Goal: Task Accomplishment & Management: Use online tool/utility

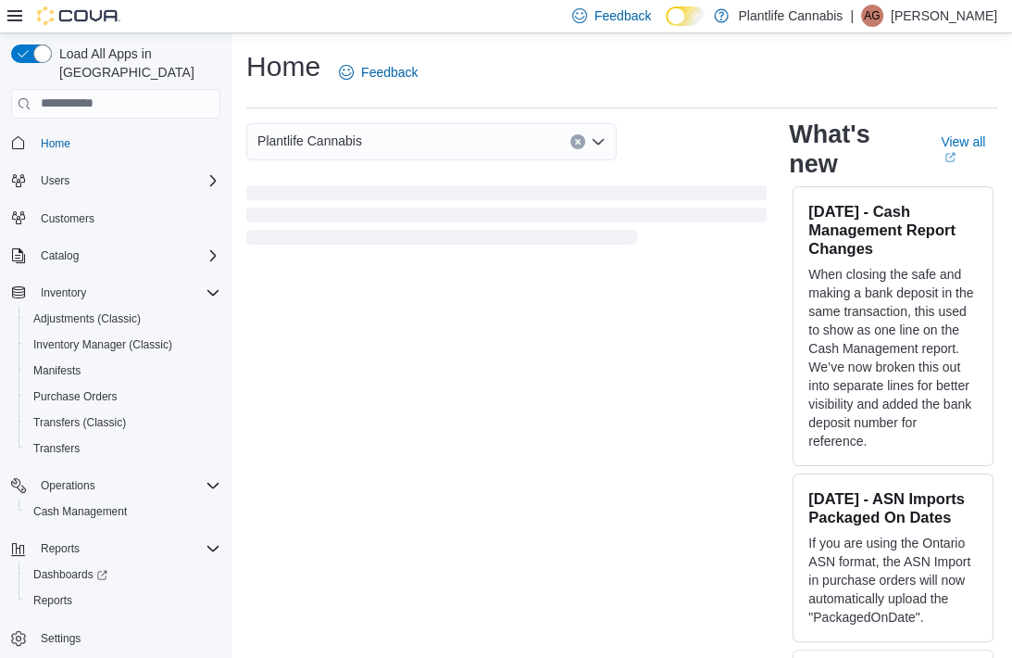
click at [15, 6] on div at bounding box center [63, 15] width 113 height 19
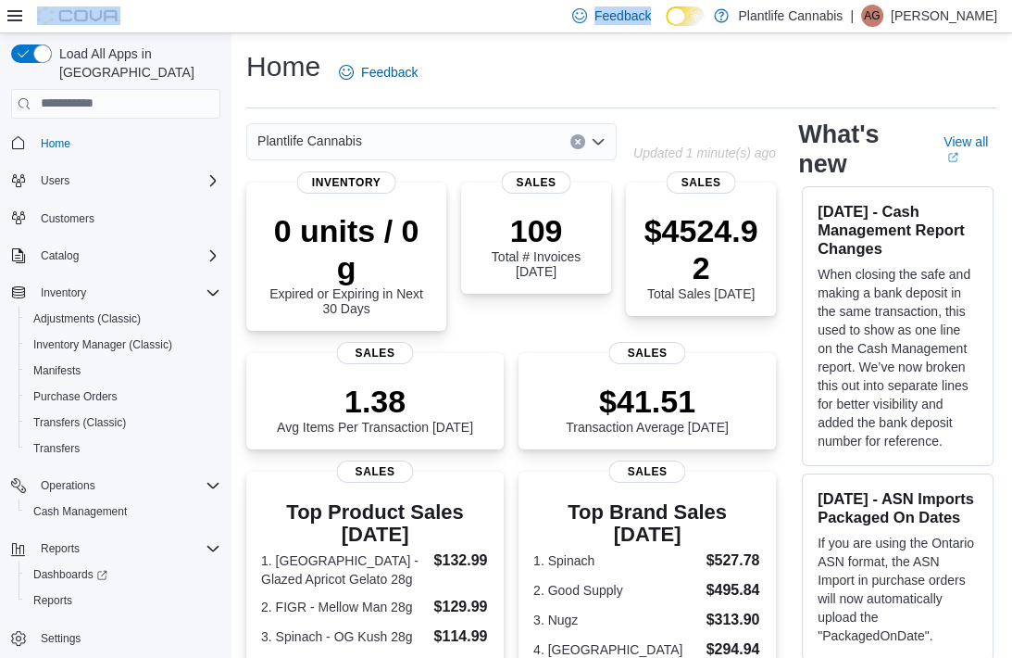
click at [15, 6] on div at bounding box center [63, 15] width 113 height 19
click at [57, 593] on span "Reports" at bounding box center [52, 600] width 39 height 15
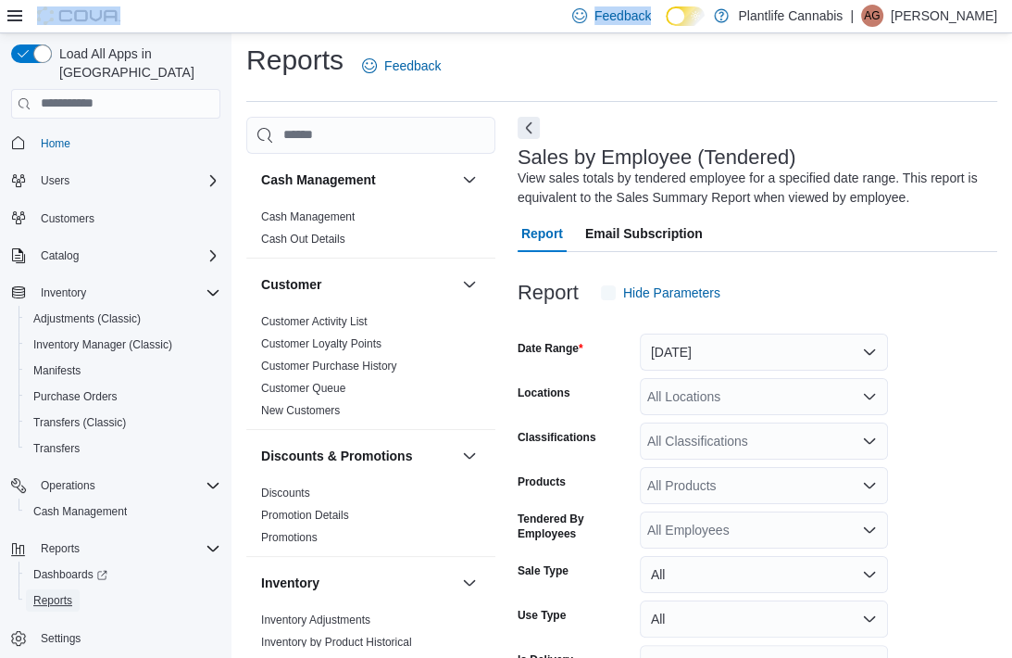
scroll to position [62, 0]
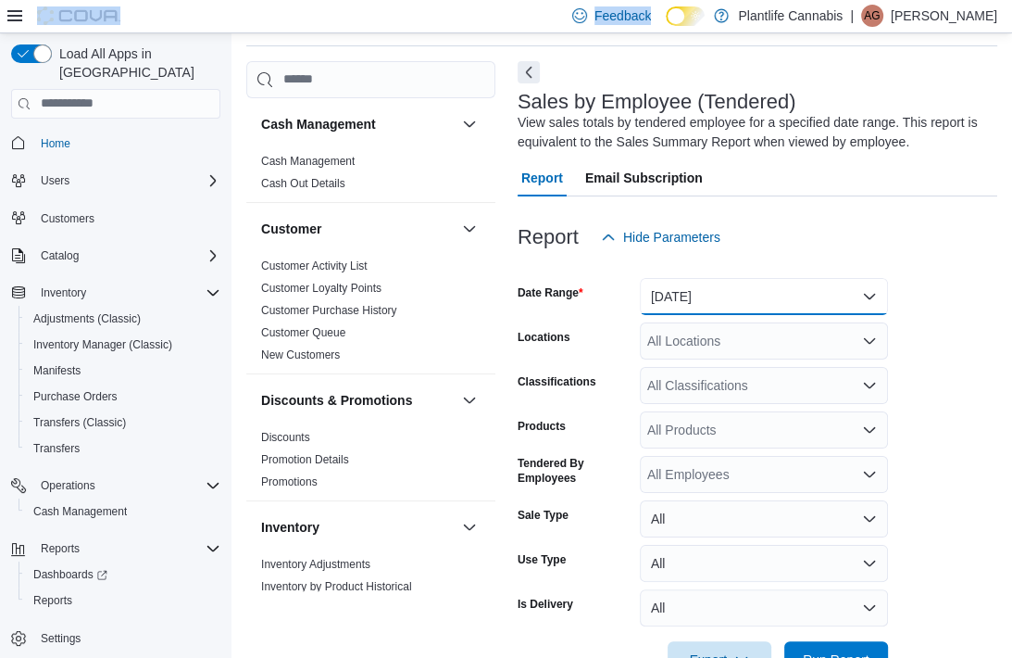
click at [714, 289] on button "[DATE]" at bounding box center [764, 296] width 248 height 37
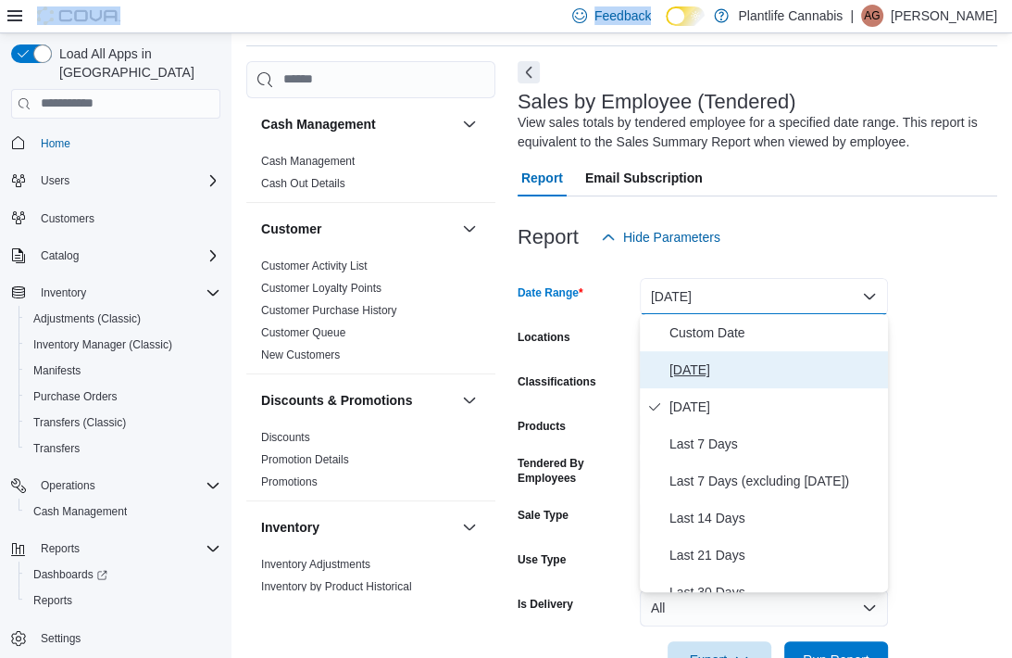
click at [711, 351] on button "[DATE]" at bounding box center [764, 369] width 248 height 37
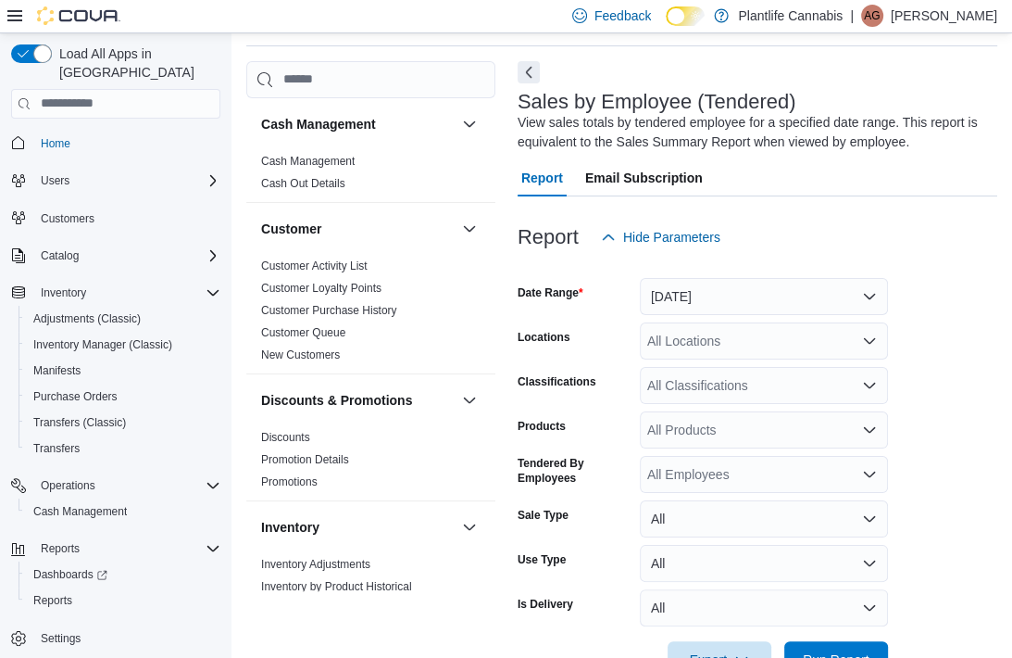
click at [719, 346] on div "All Locations" at bounding box center [764, 340] width 248 height 37
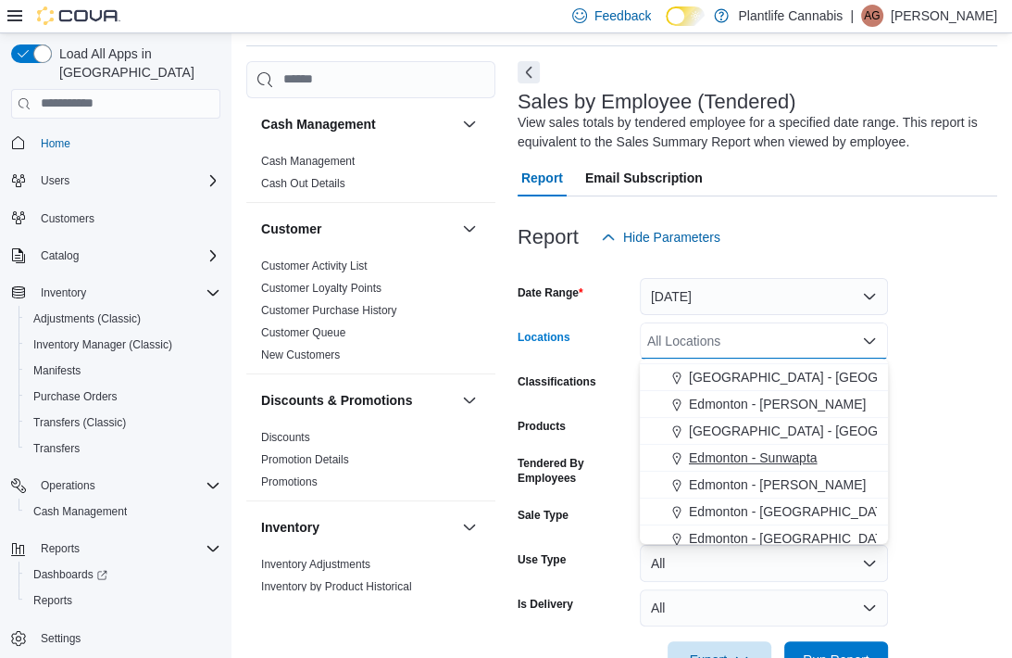
scroll to position [556, 0]
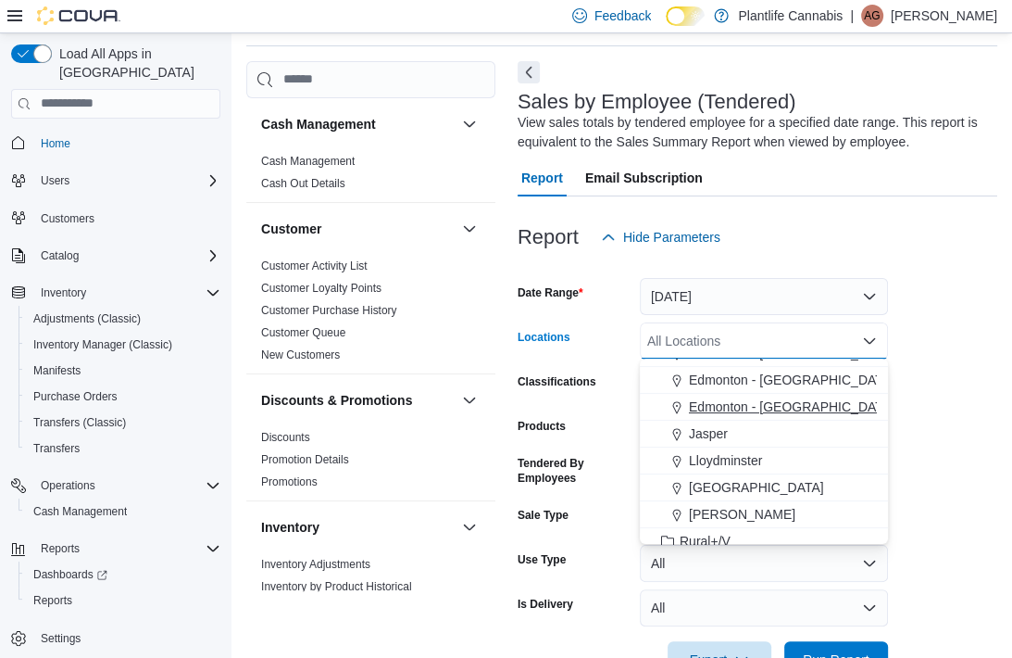
click at [785, 400] on span "Edmonton - [GEOGRAPHIC_DATA]" at bounding box center [792, 406] width 206 height 19
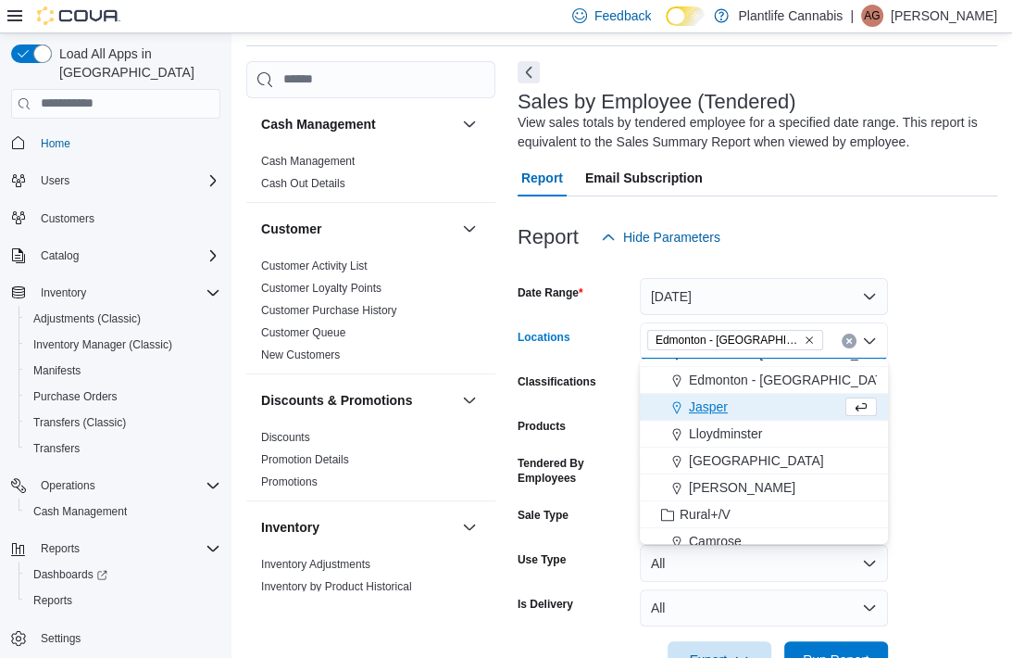
click at [987, 380] on form "Date Range [DATE] Locations [GEOGRAPHIC_DATA] - [GEOGRAPHIC_DATA] Combo box. Se…" at bounding box center [758, 467] width 480 height 422
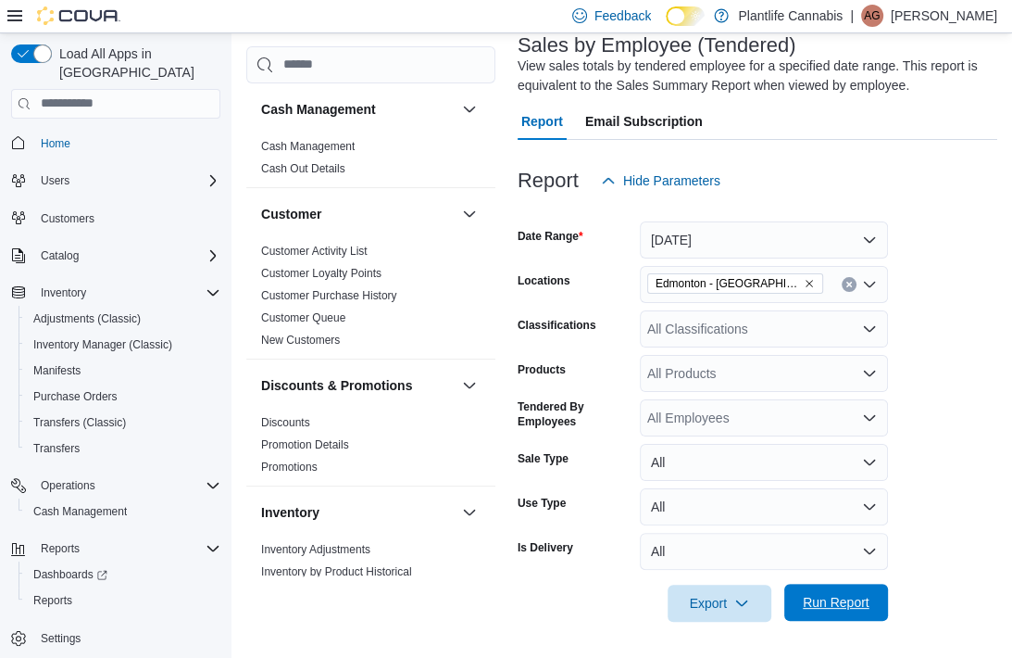
click at [838, 588] on span "Run Report" at bounding box center [837, 602] width 82 height 37
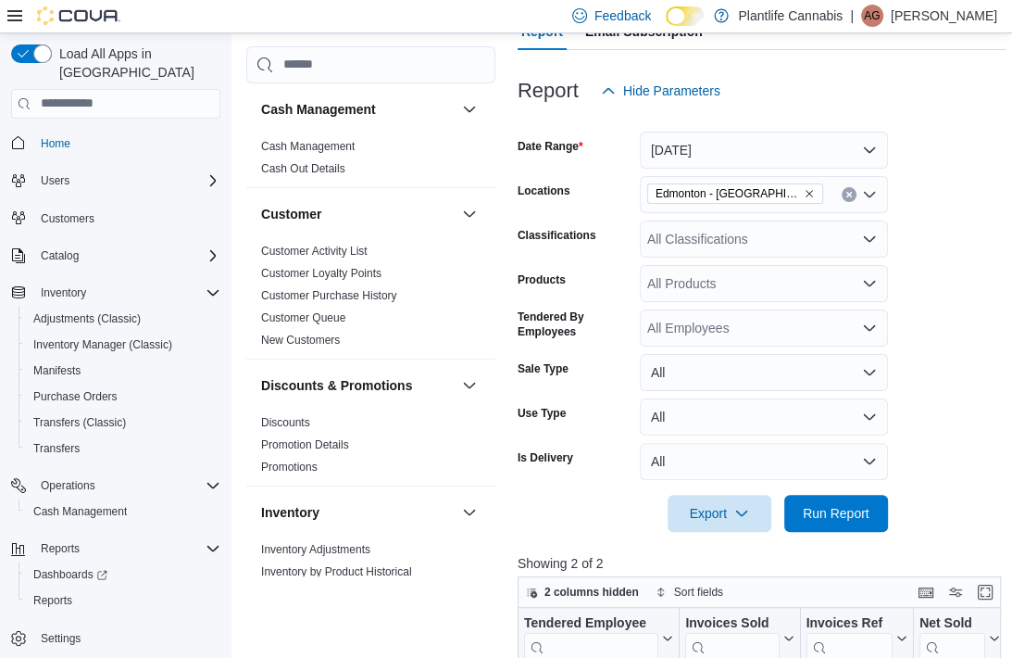
scroll to position [204, 0]
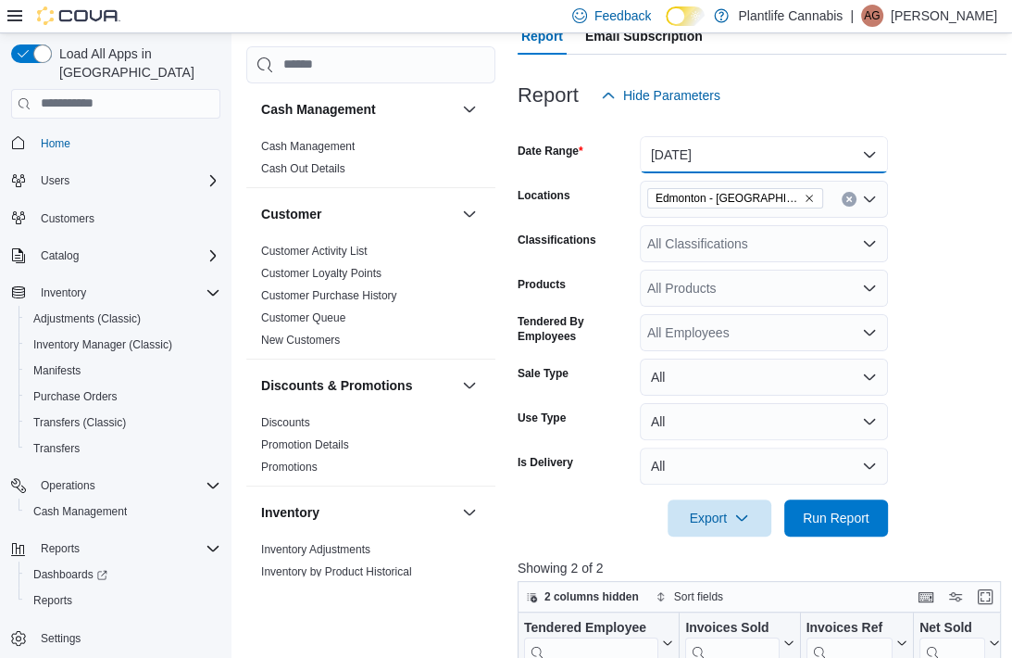
click at [683, 155] on button "[DATE]" at bounding box center [764, 154] width 248 height 37
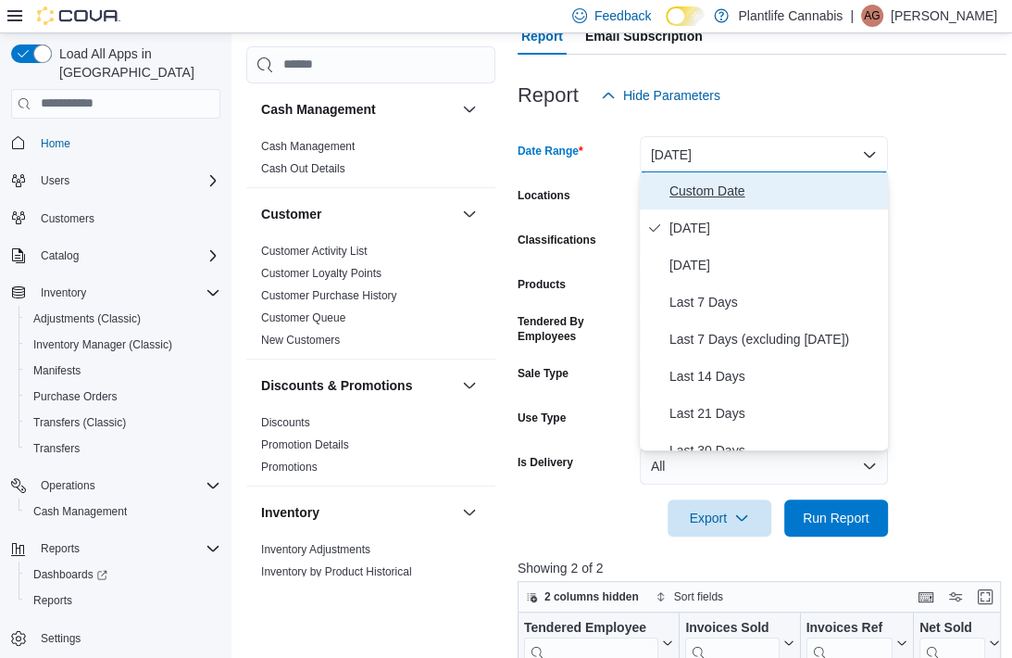
click at [694, 184] on span "Custom Date" at bounding box center [775, 191] width 211 height 22
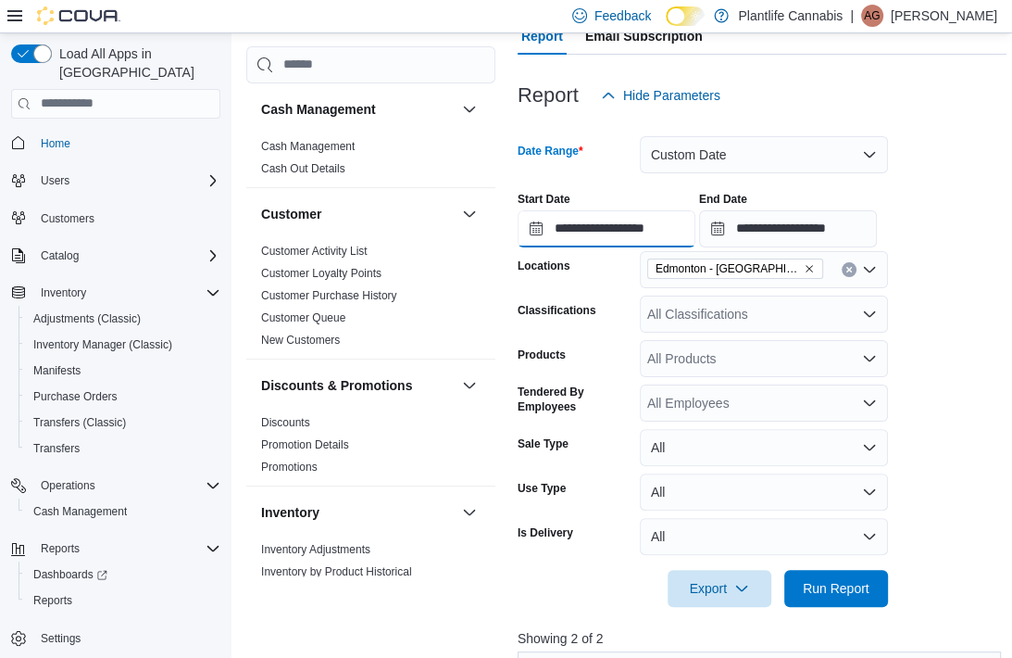
click at [696, 229] on input "**********" at bounding box center [607, 228] width 178 height 37
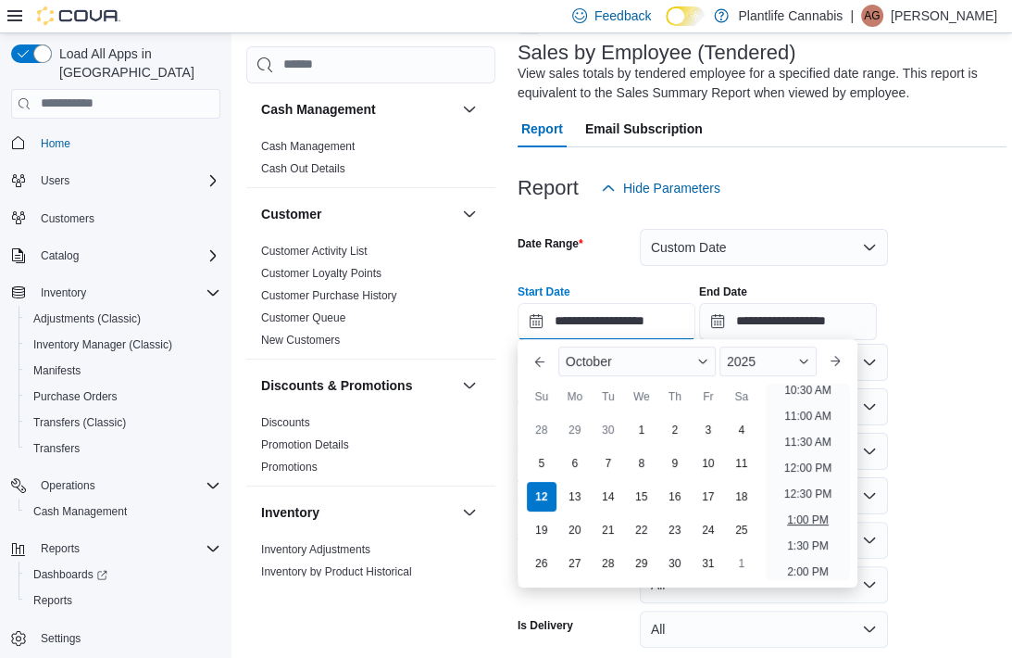
scroll to position [556, 0]
click at [811, 420] on li "11:00 AM" at bounding box center [808, 413] width 62 height 22
type input "**********"
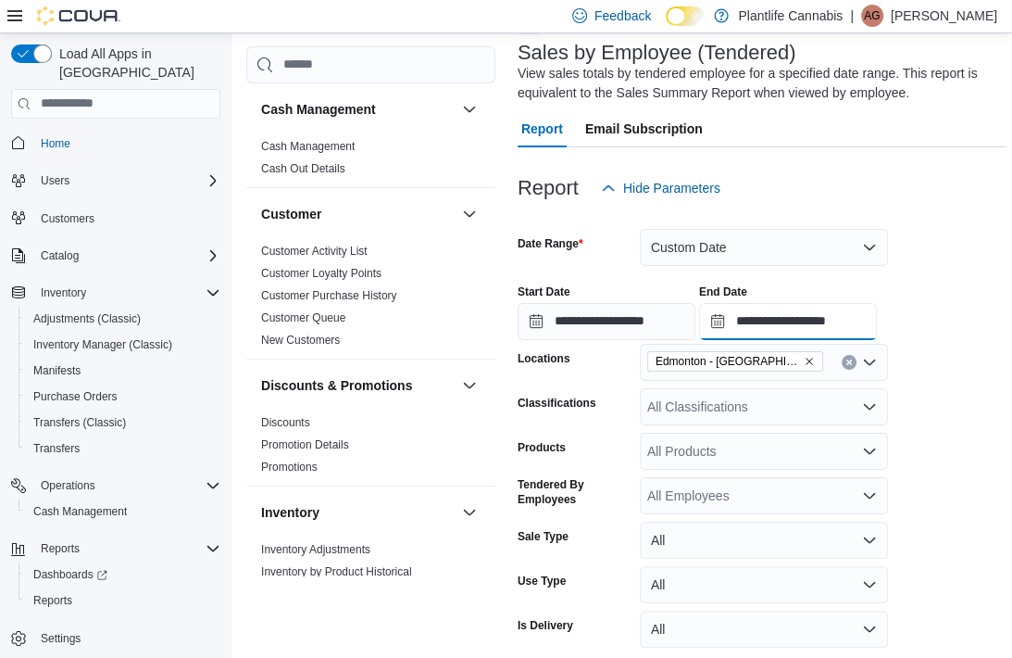
click at [841, 339] on form "**********" at bounding box center [762, 453] width 489 height 493
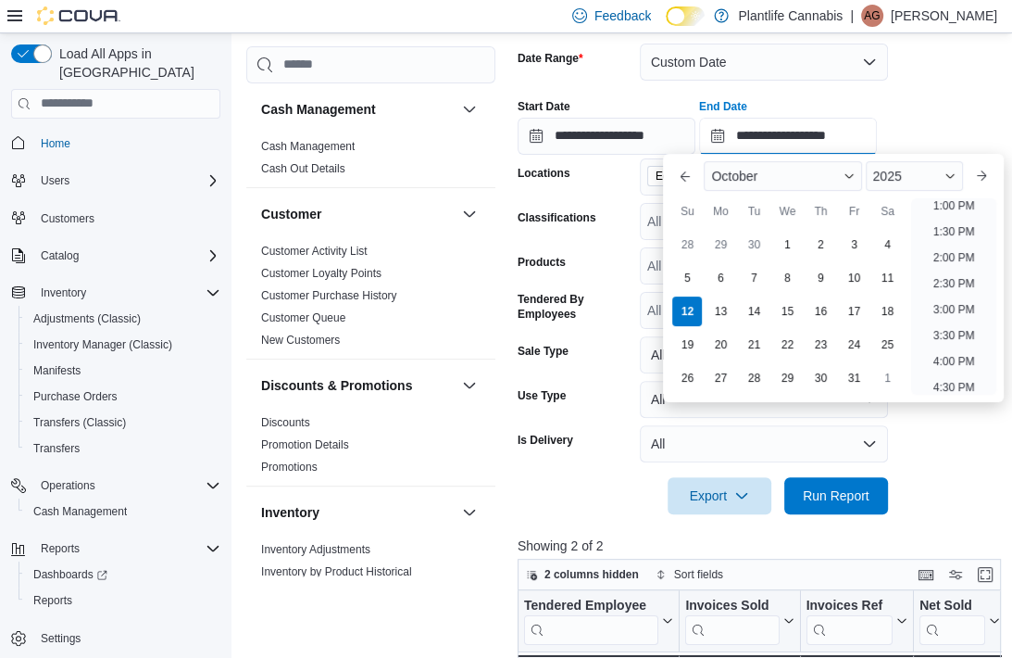
scroll to position [682, 0]
click at [950, 205] on li "1:00 PM" at bounding box center [954, 206] width 57 height 22
type input "**********"
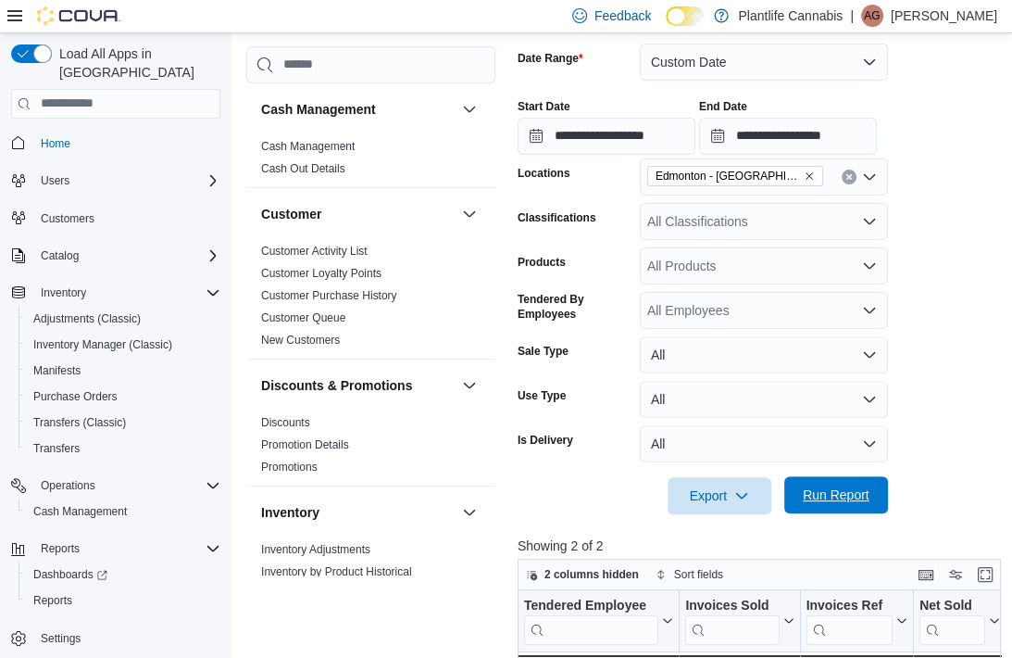
click at [832, 499] on span "Run Report" at bounding box center [836, 494] width 67 height 19
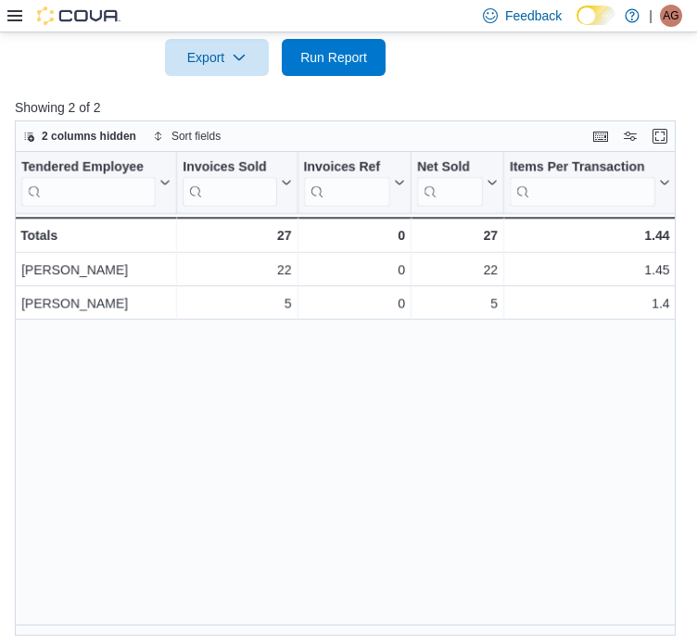
scroll to position [739, 0]
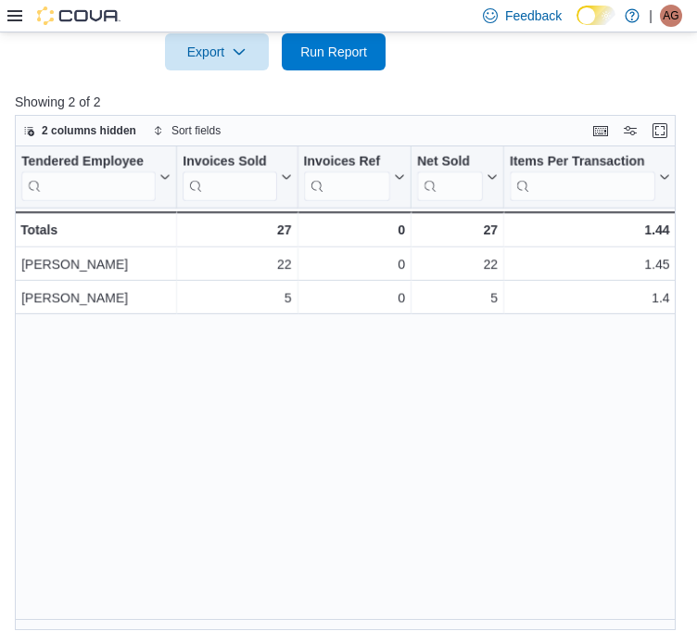
drag, startPoint x: 137, startPoint y: 617, endPoint x: 156, endPoint y: 629, distance: 22.1
click at [156, 629] on div "Tendered Employee Click to view column header actions Invoices Sold Click to vi…" at bounding box center [352, 388] width 674 height 484
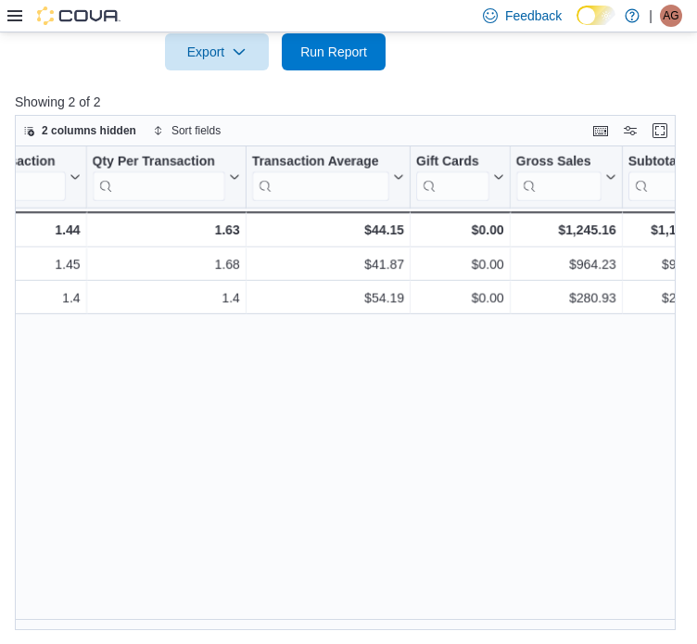
drag, startPoint x: 195, startPoint y: 617, endPoint x: 168, endPoint y: 615, distance: 27.9
click at [168, 615] on div "Tendered Employee Click to view column header actions Invoices Sold Click to vi…" at bounding box center [352, 388] width 674 height 484
drag, startPoint x: 190, startPoint y: 618, endPoint x: 177, endPoint y: 618, distance: 13.0
click at [177, 618] on div "Tendered Employee Click to view column header actions Invoices Sold Click to vi…" at bounding box center [352, 388] width 674 height 484
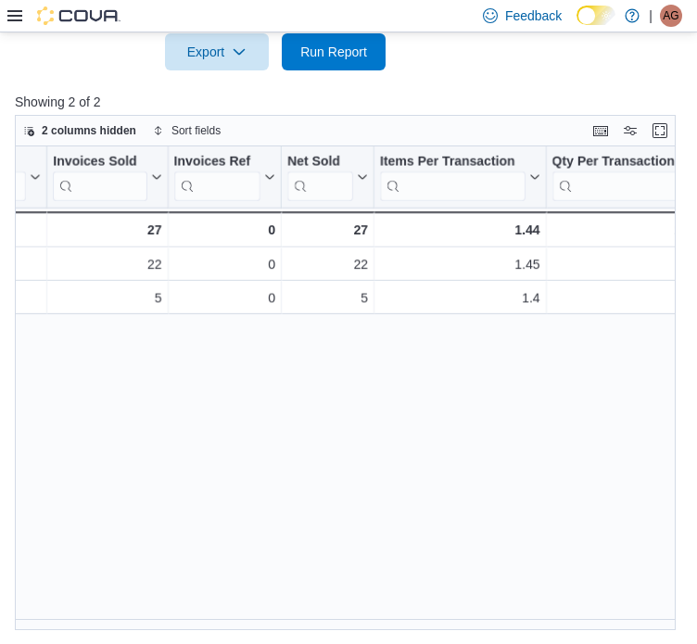
scroll to position [0, 0]
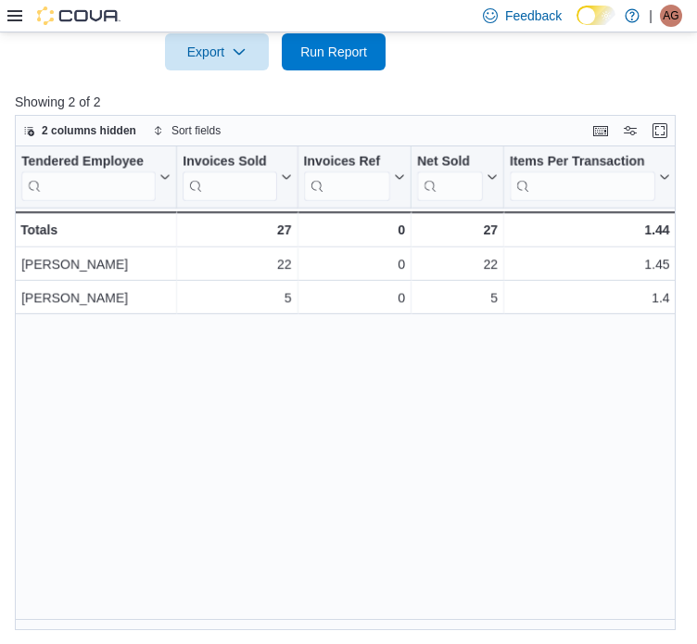
click at [178, 619] on div "Tendered Employee Click to view column header actions Invoices Sold Click to vi…" at bounding box center [352, 388] width 674 height 484
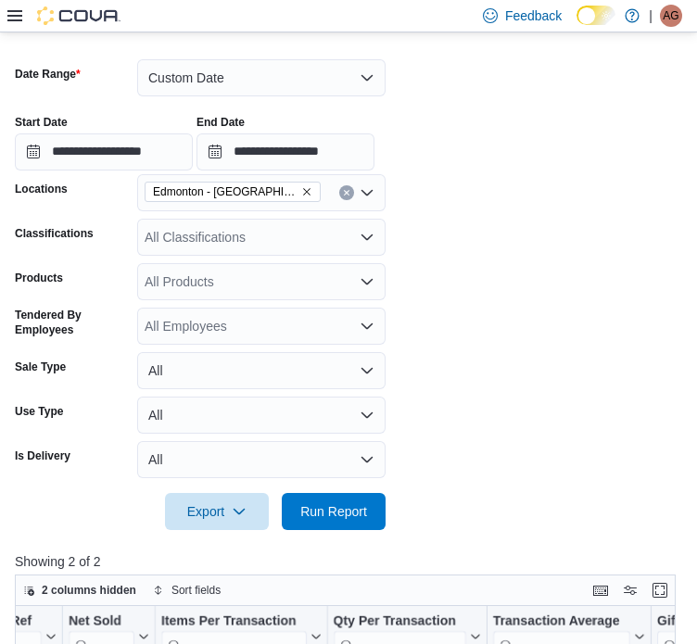
scroll to position [276, 0]
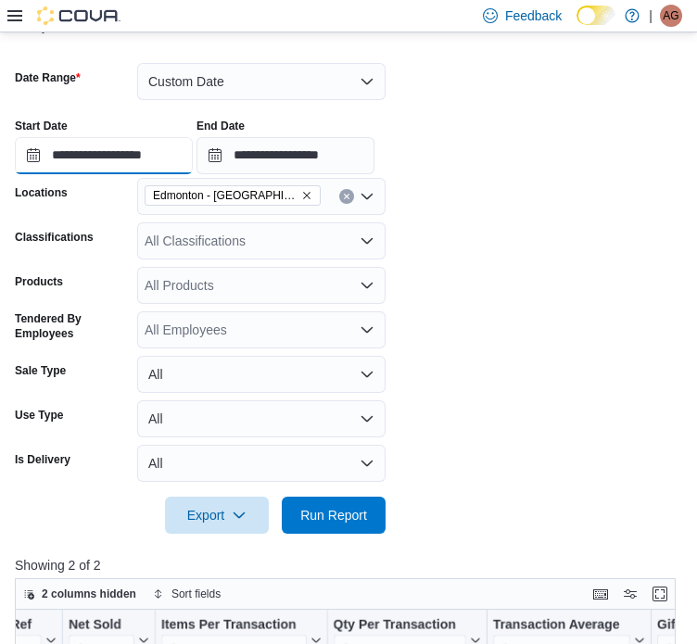
click at [130, 155] on input "**********" at bounding box center [104, 155] width 178 height 37
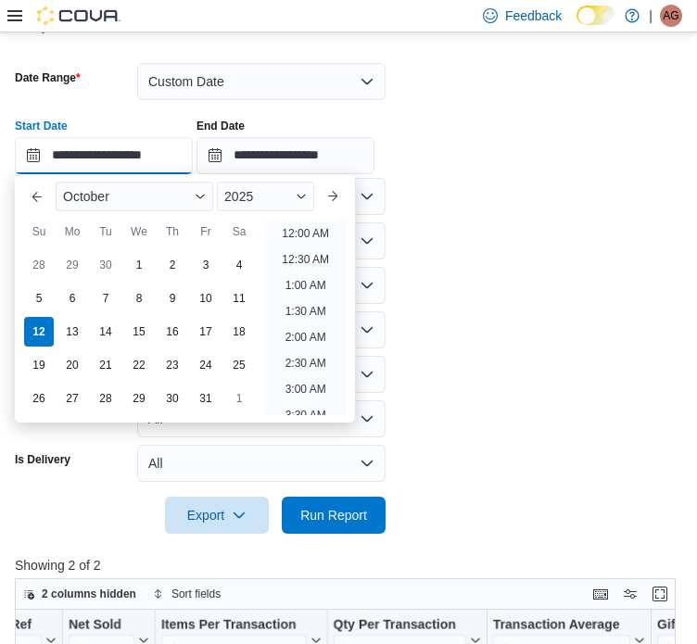
scroll to position [628, 0]
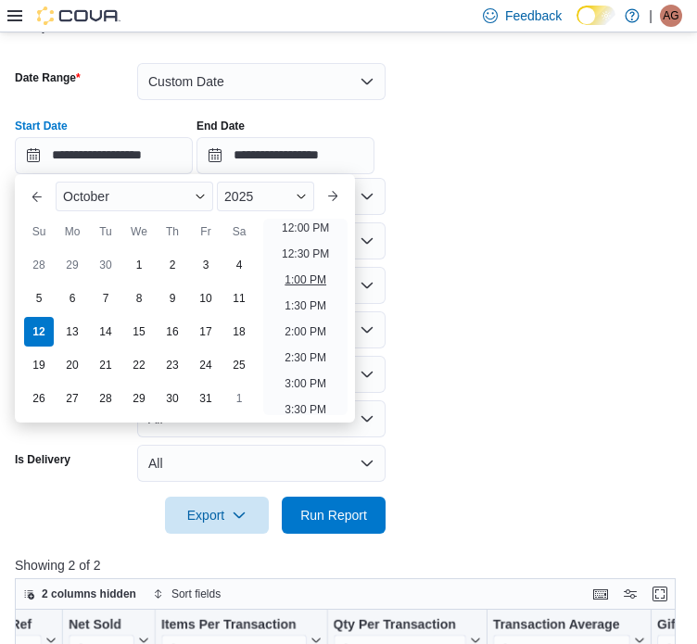
click at [315, 281] on li "1:00 PM" at bounding box center [305, 280] width 57 height 22
type input "**********"
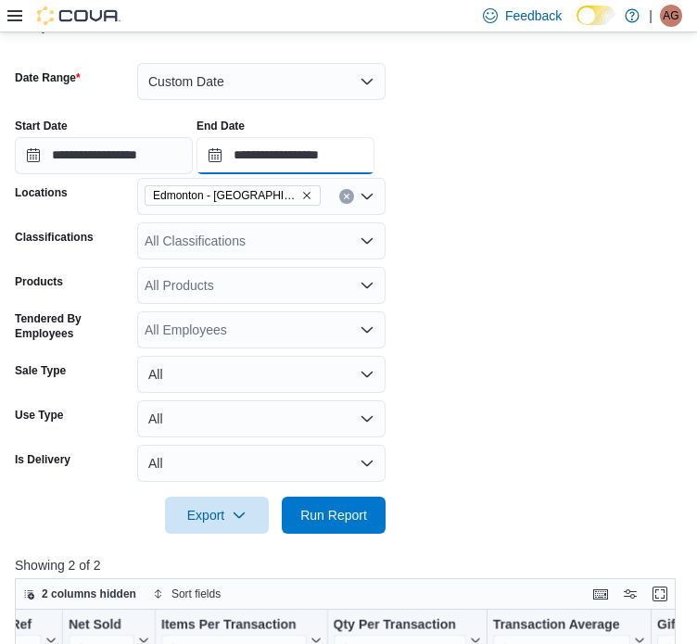
click at [324, 163] on input "**********" at bounding box center [285, 155] width 178 height 37
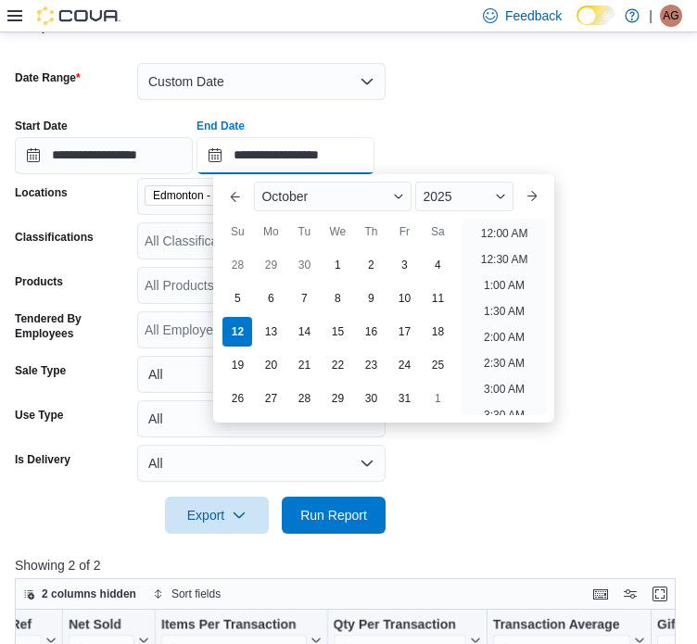
scroll to position [732, 0]
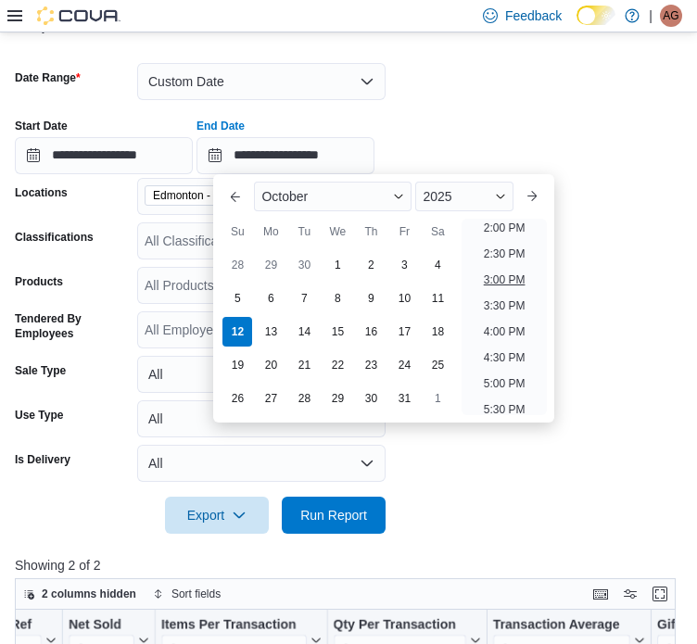
click at [489, 270] on li "3:00 PM" at bounding box center [504, 280] width 57 height 22
type input "**********"
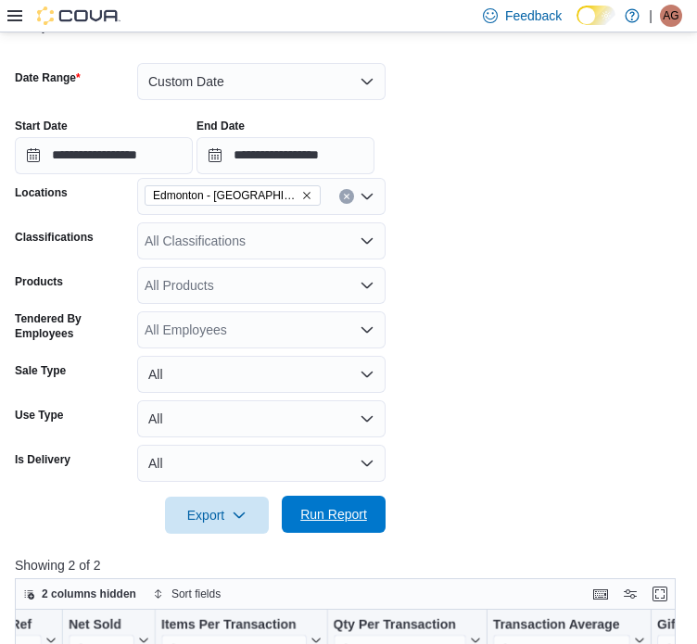
click at [306, 517] on span "Run Report" at bounding box center [333, 514] width 67 height 19
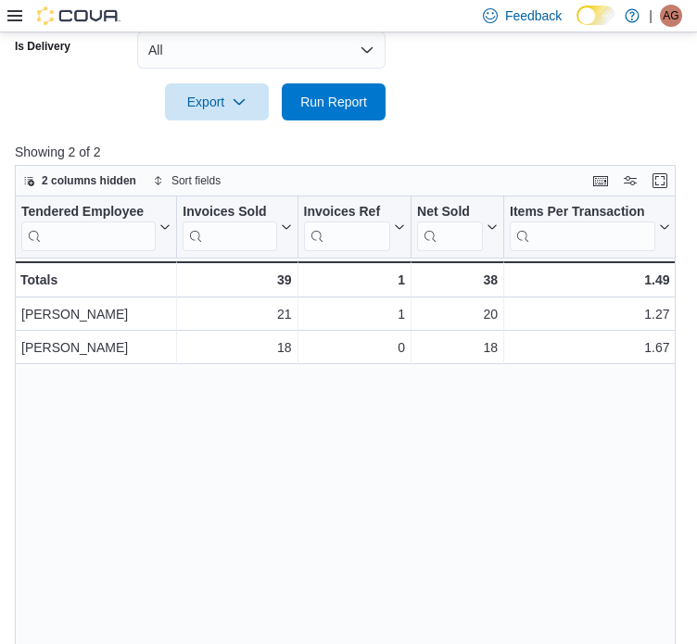
scroll to position [739, 0]
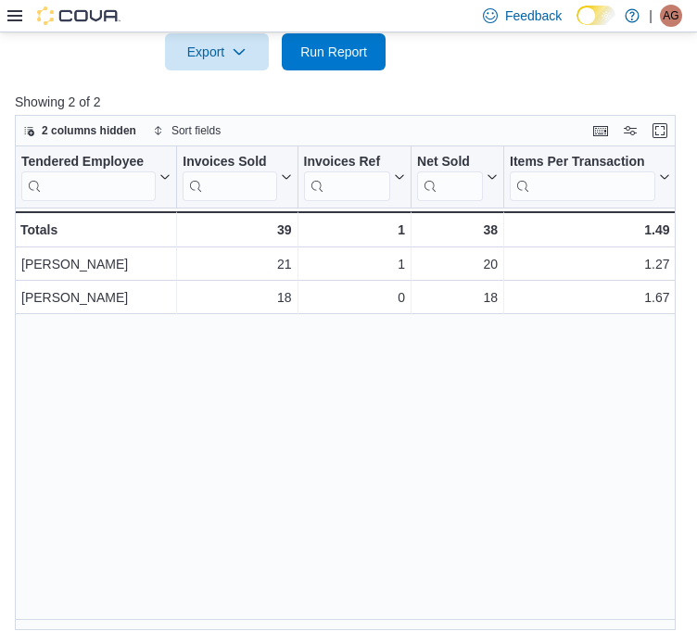
drag, startPoint x: 150, startPoint y: 618, endPoint x: 200, endPoint y: 618, distance: 50.0
click at [200, 618] on div "Tendered Employee Click to view column header actions Invoices Sold Click to vi…" at bounding box center [352, 388] width 674 height 484
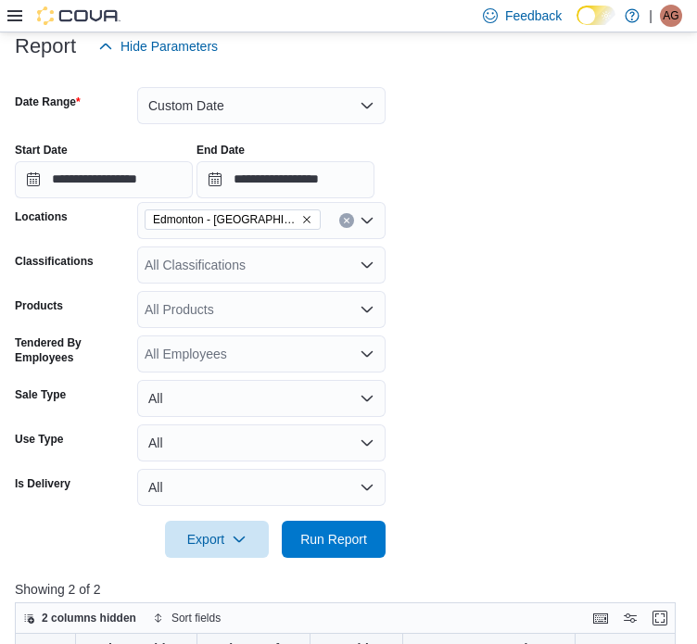
scroll to position [91, 0]
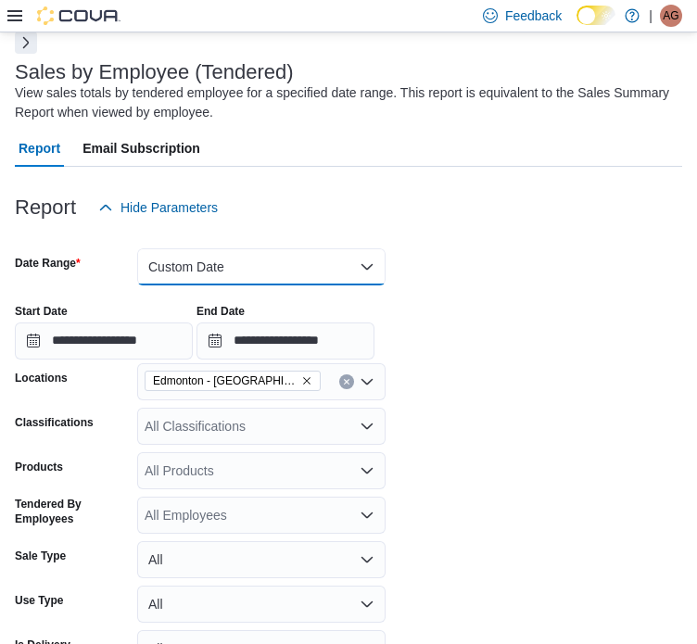
click at [203, 270] on button "Custom Date" at bounding box center [261, 266] width 248 height 37
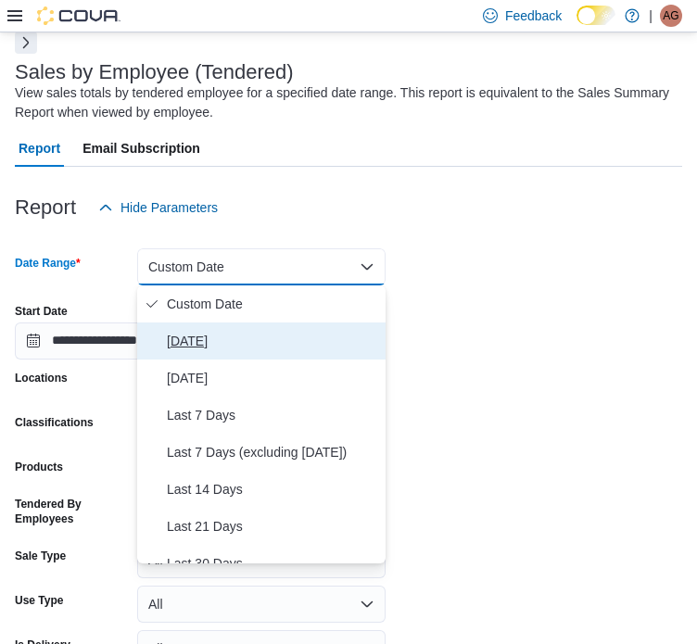
click at [207, 322] on button "[DATE]" at bounding box center [261, 340] width 248 height 37
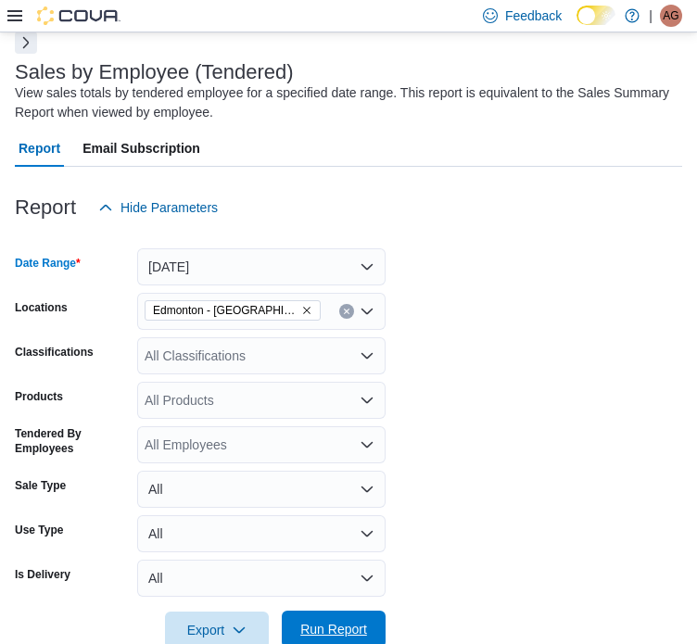
click at [317, 623] on span "Run Report" at bounding box center [333, 629] width 67 height 19
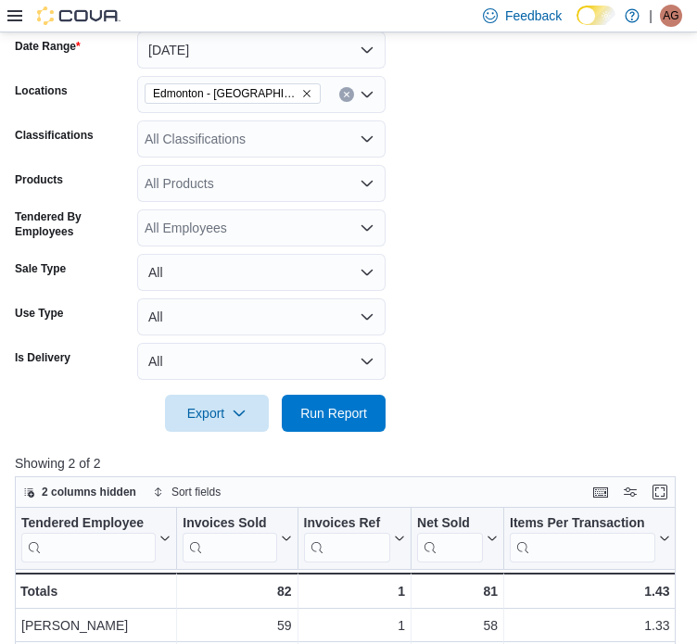
scroll to position [276, 0]
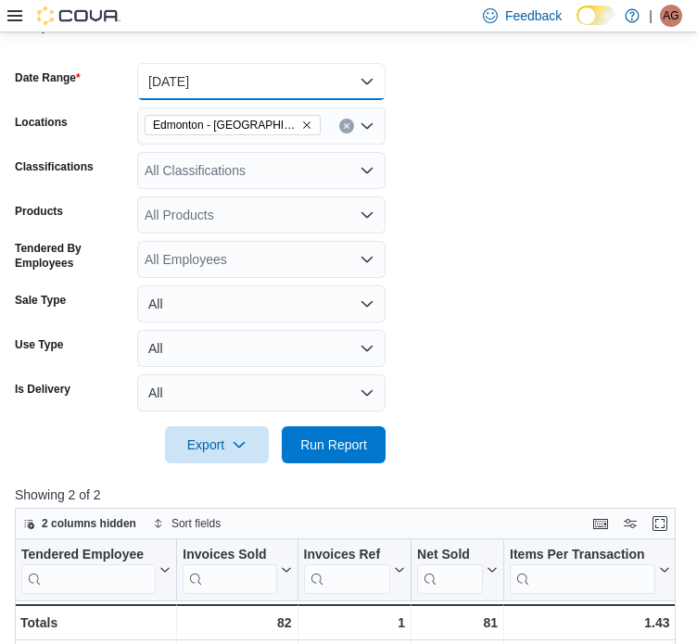
click at [259, 97] on button "[DATE]" at bounding box center [261, 81] width 248 height 37
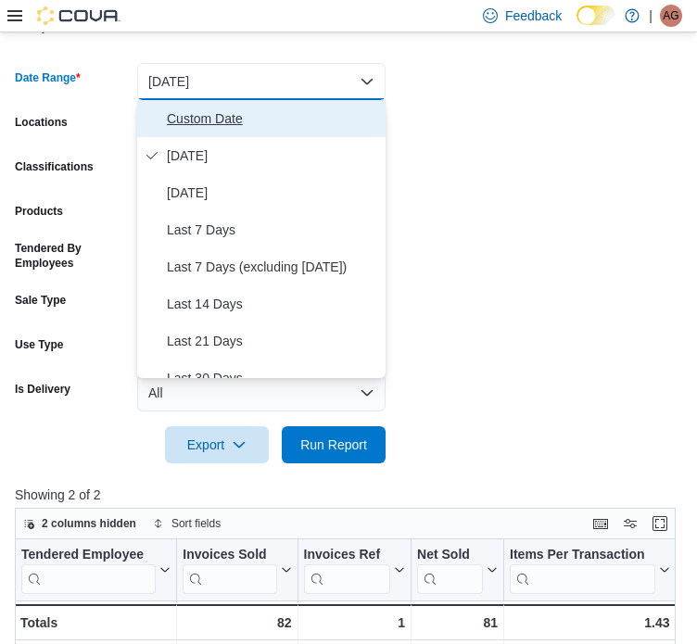
click at [256, 120] on span "Custom Date" at bounding box center [272, 118] width 211 height 22
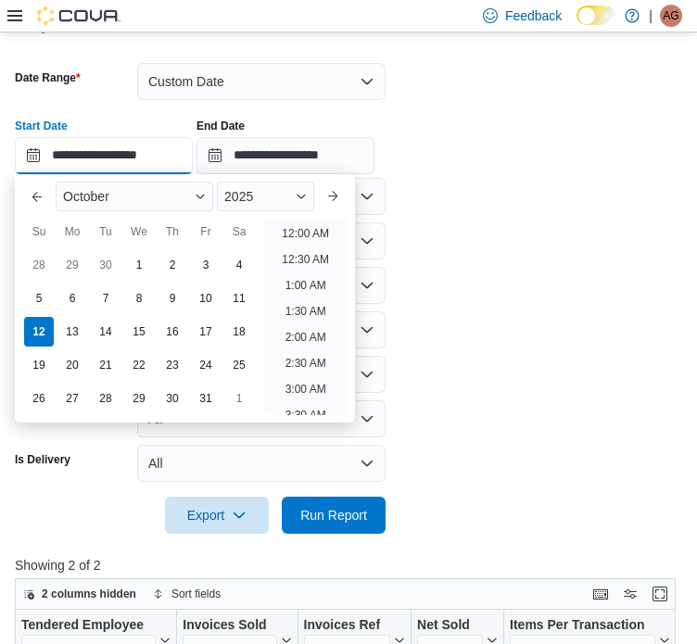
click at [143, 139] on input "**********" at bounding box center [104, 155] width 178 height 37
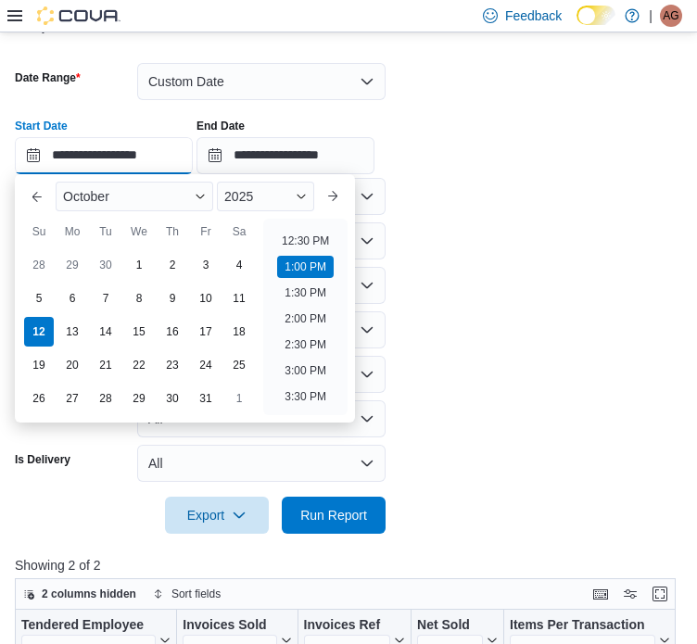
scroll to position [639, 0]
click at [316, 262] on li "1:00 PM" at bounding box center [305, 269] width 57 height 22
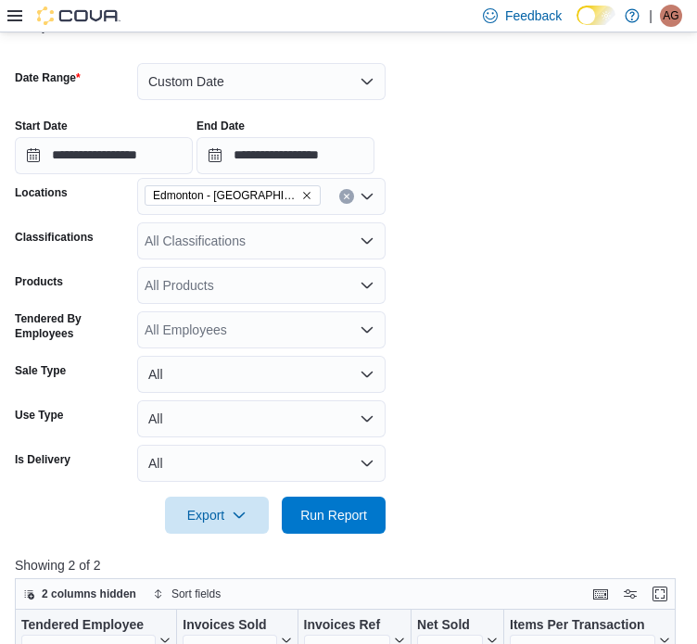
click at [288, 495] on div at bounding box center [348, 489] width 667 height 15
click at [292, 499] on button "Run Report" at bounding box center [334, 514] width 104 height 37
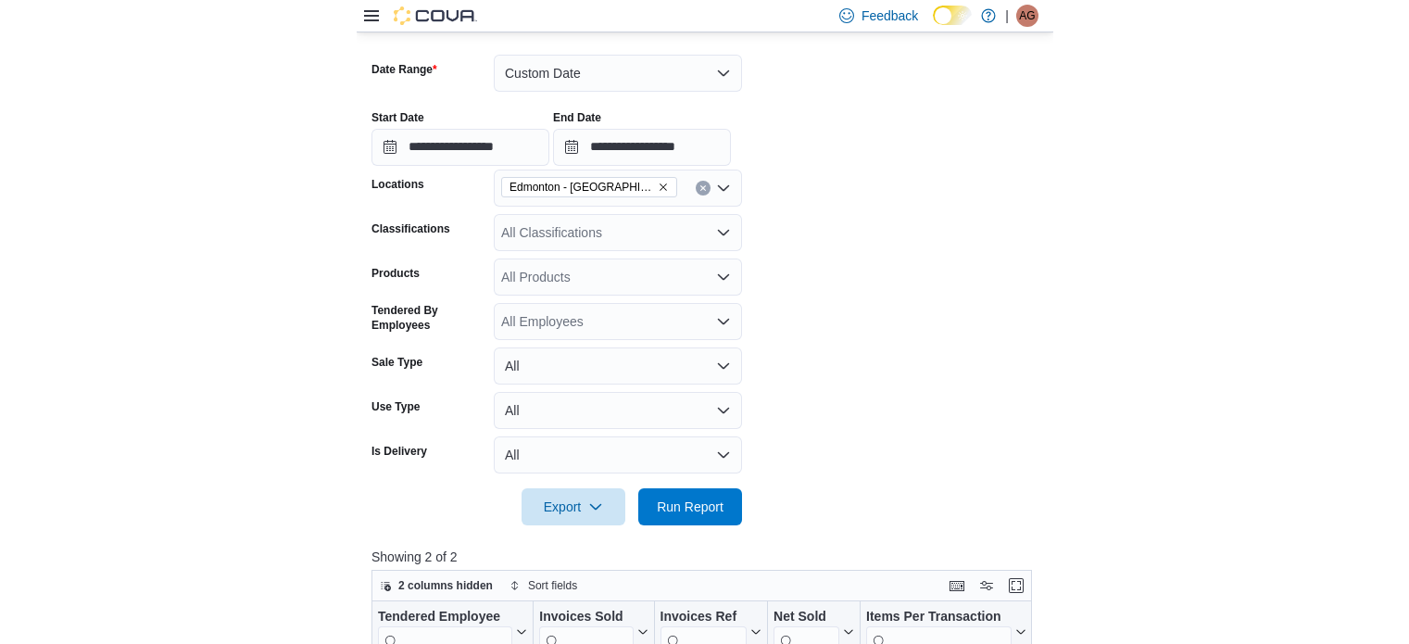
scroll to position [276, 0]
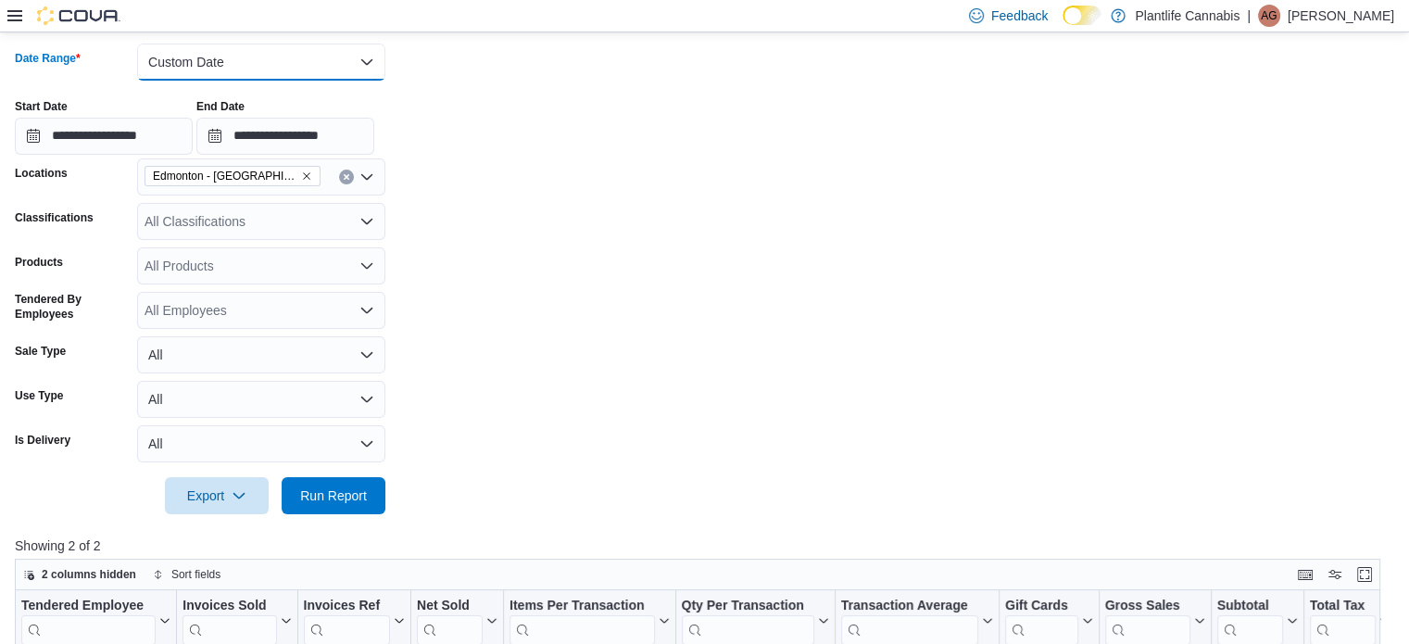
click at [259, 66] on button "Custom Date" at bounding box center [261, 62] width 248 height 37
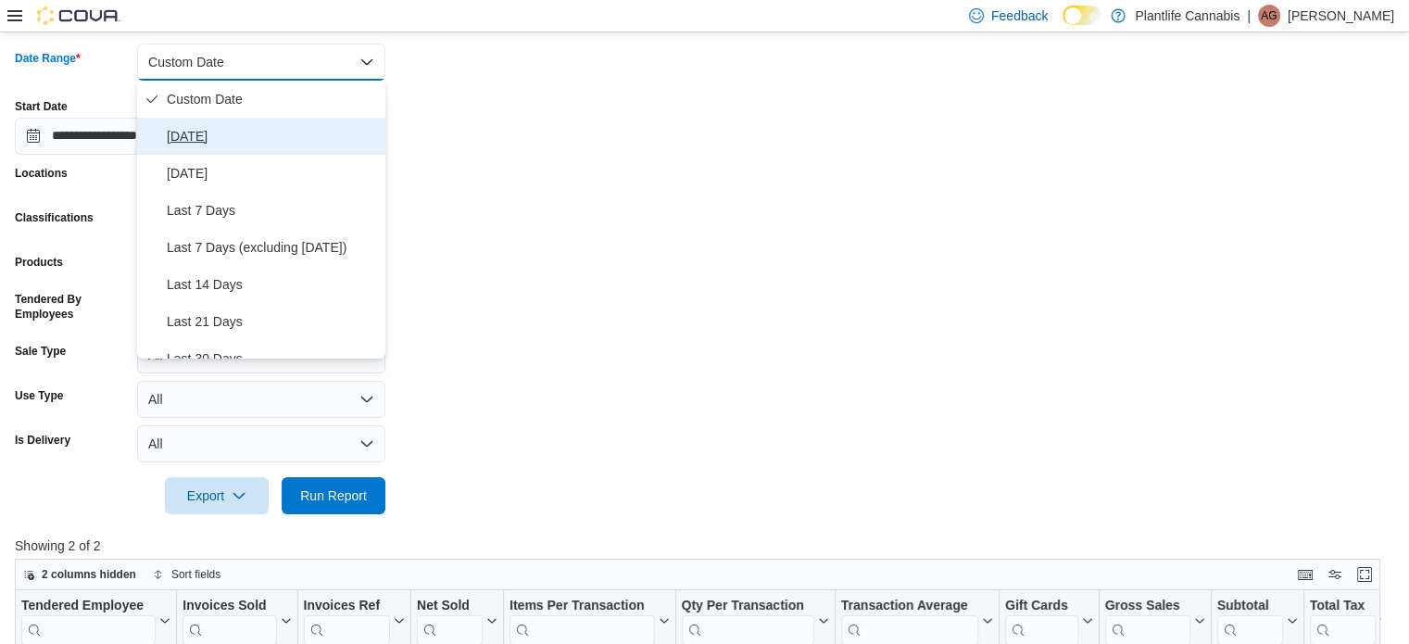
click at [259, 129] on span "[DATE]" at bounding box center [272, 136] width 211 height 22
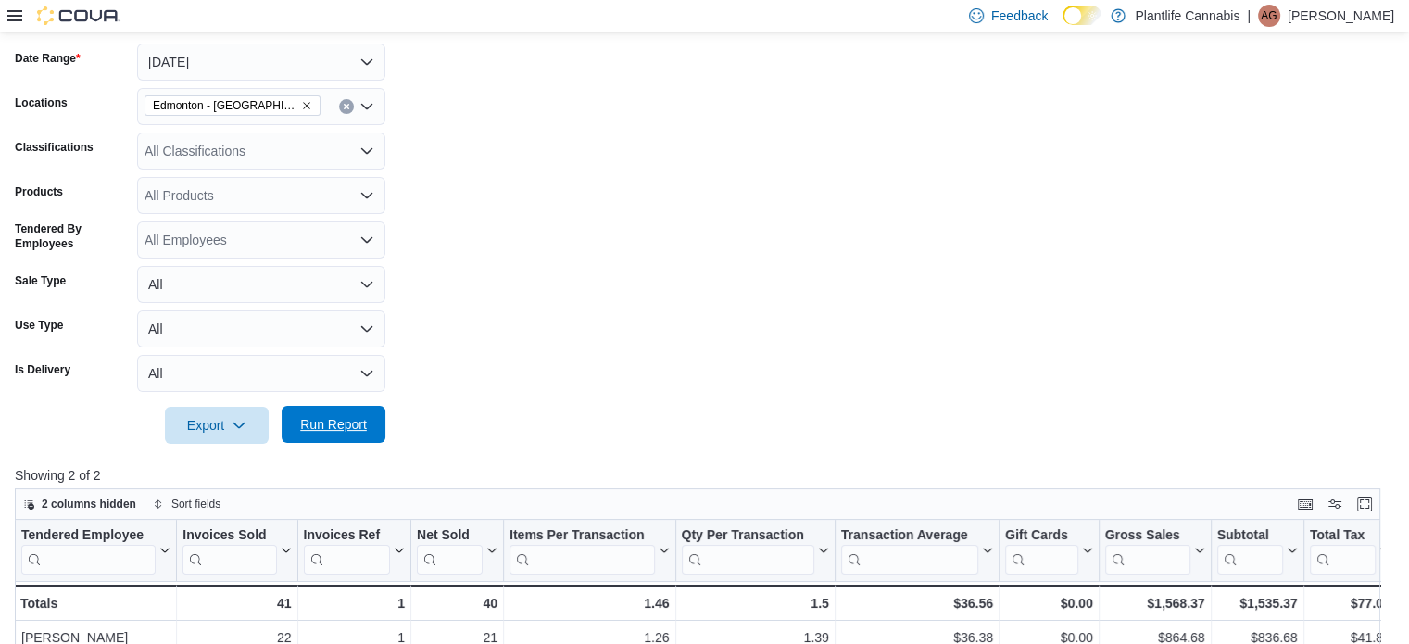
click at [352, 411] on span "Run Report" at bounding box center [334, 424] width 82 height 37
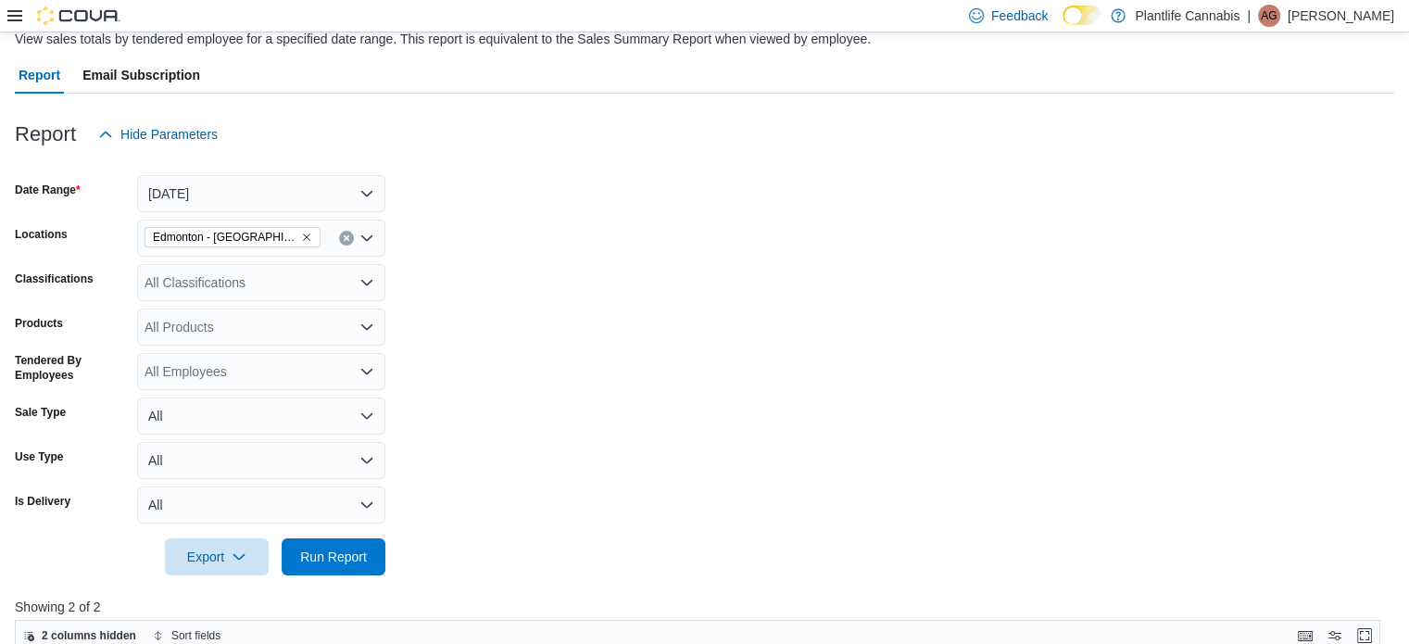
scroll to position [94, 0]
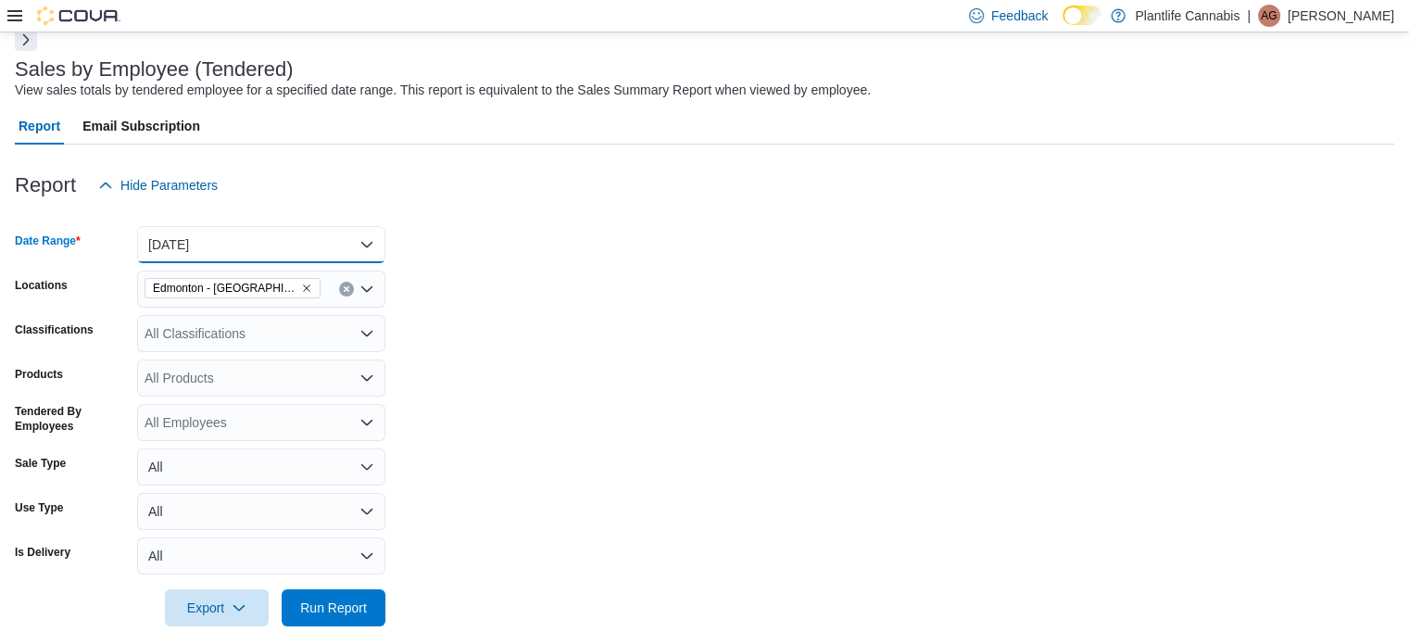
click at [196, 244] on button "[DATE]" at bounding box center [261, 244] width 248 height 37
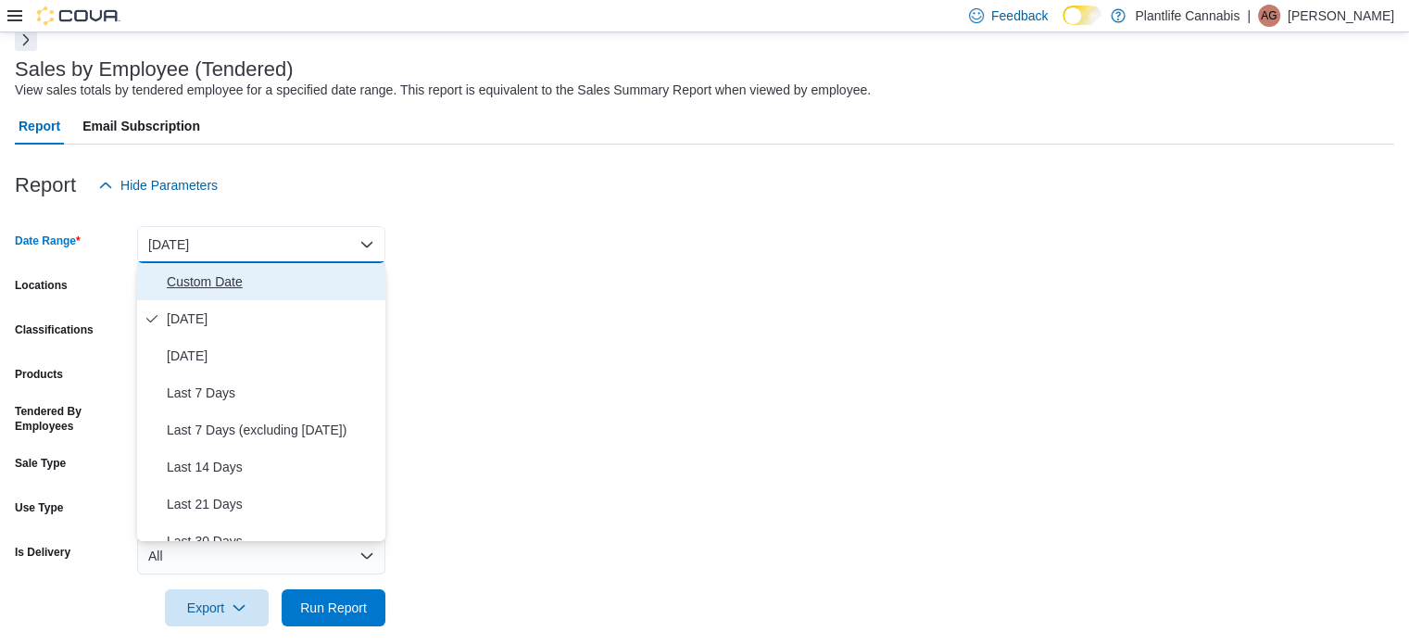
click at [225, 275] on span "Custom Date" at bounding box center [272, 281] width 211 height 22
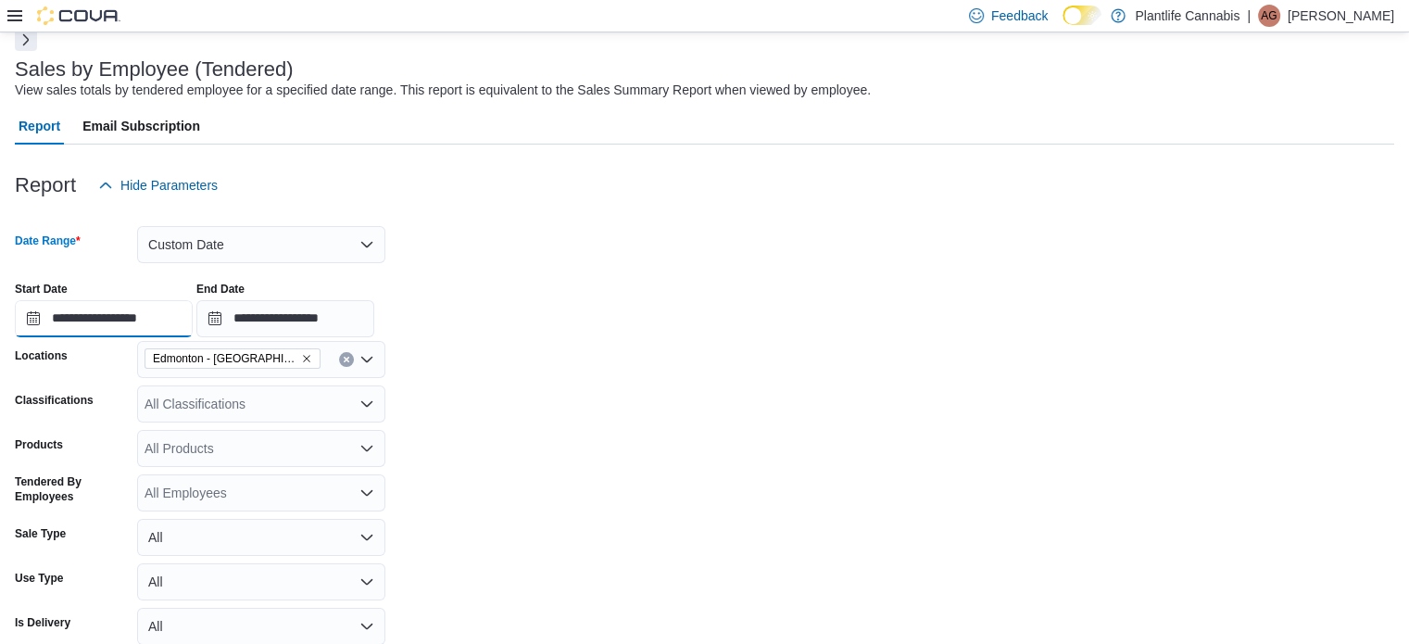
click at [183, 314] on input "**********" at bounding box center [104, 318] width 178 height 37
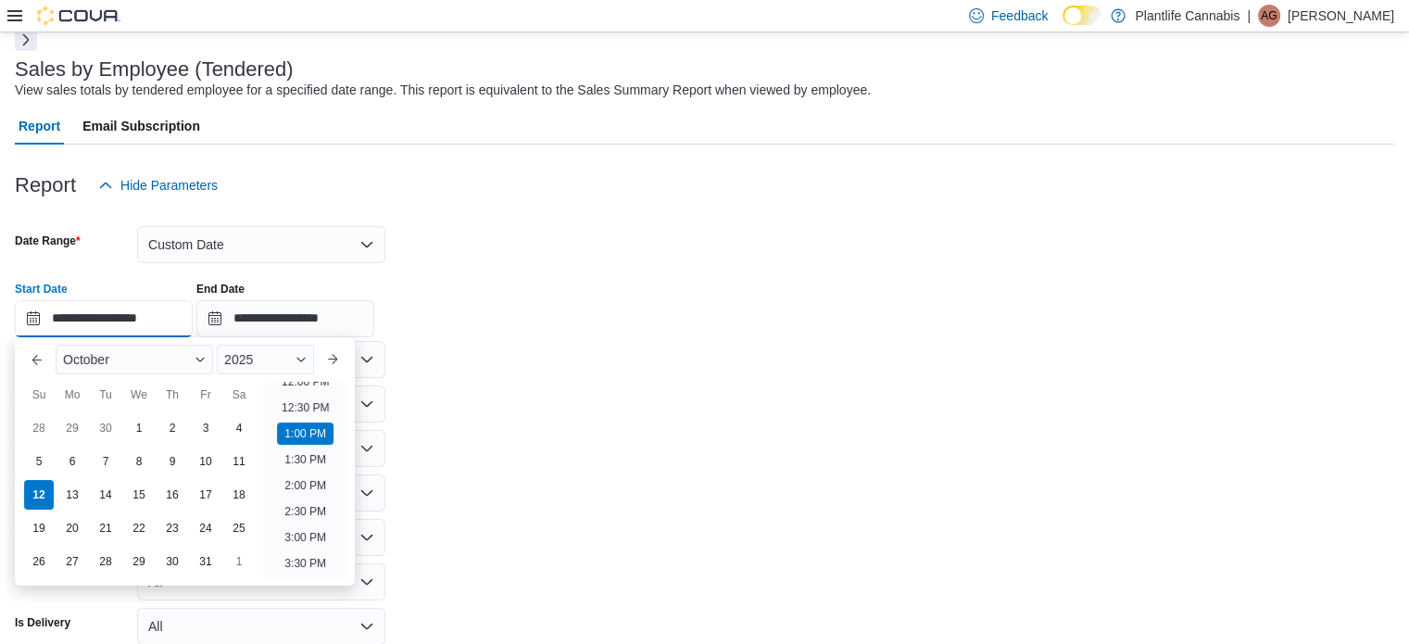
scroll to position [639, 0]
click at [313, 525] on li "3:00 PM" at bounding box center [305, 535] width 57 height 22
type input "**********"
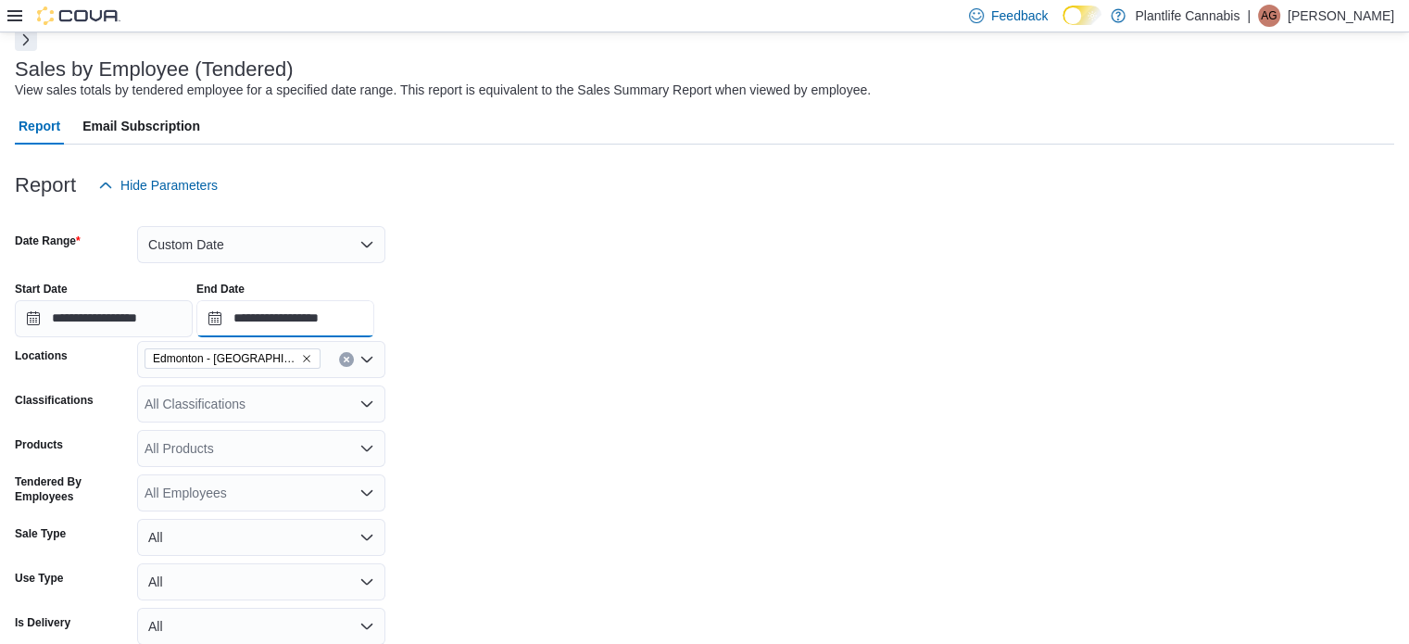
click at [357, 325] on input "**********" at bounding box center [285, 318] width 178 height 37
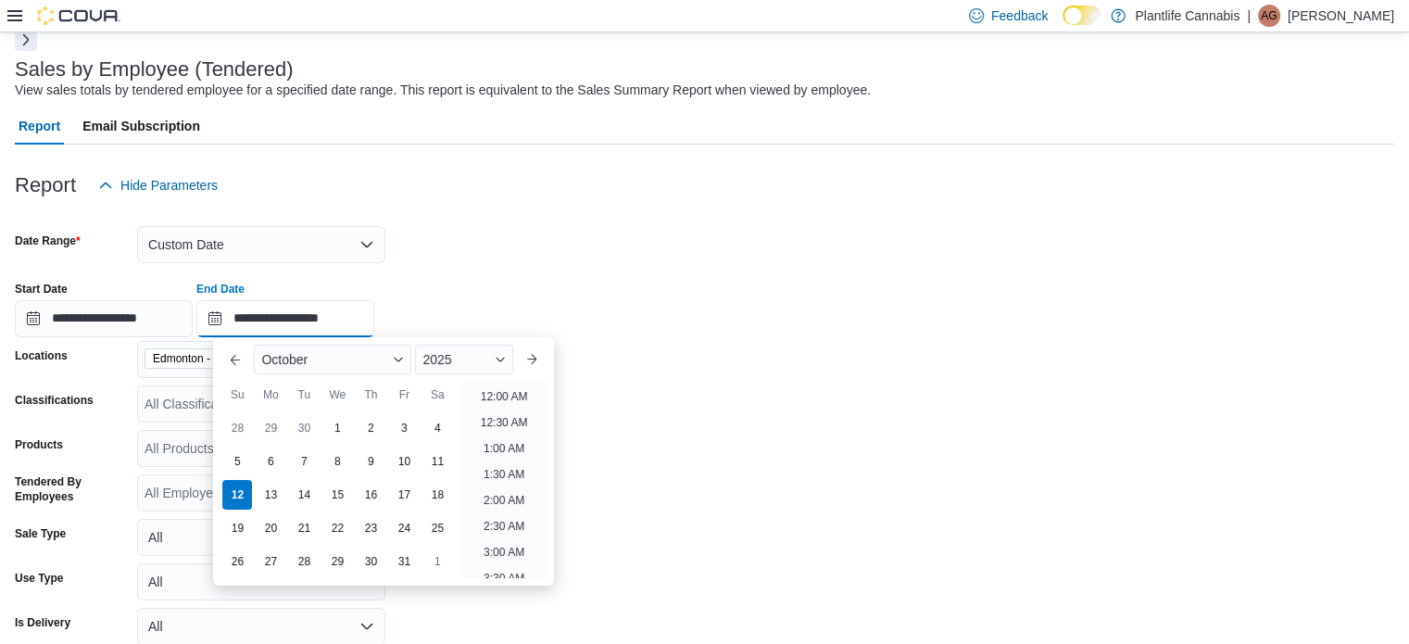
scroll to position [836, 0]
click at [510, 415] on li "4:30 PM" at bounding box center [504, 417] width 57 height 22
type input "**********"
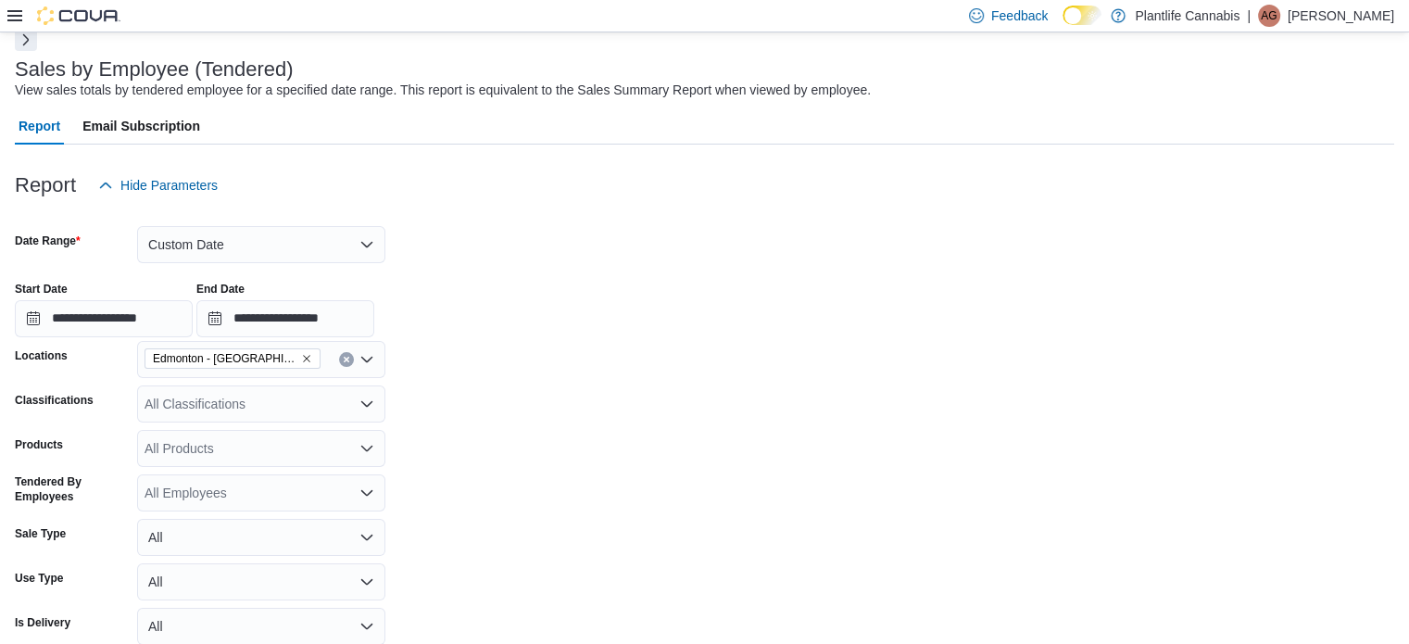
click at [511, 412] on form "**********" at bounding box center [704, 450] width 1379 height 493
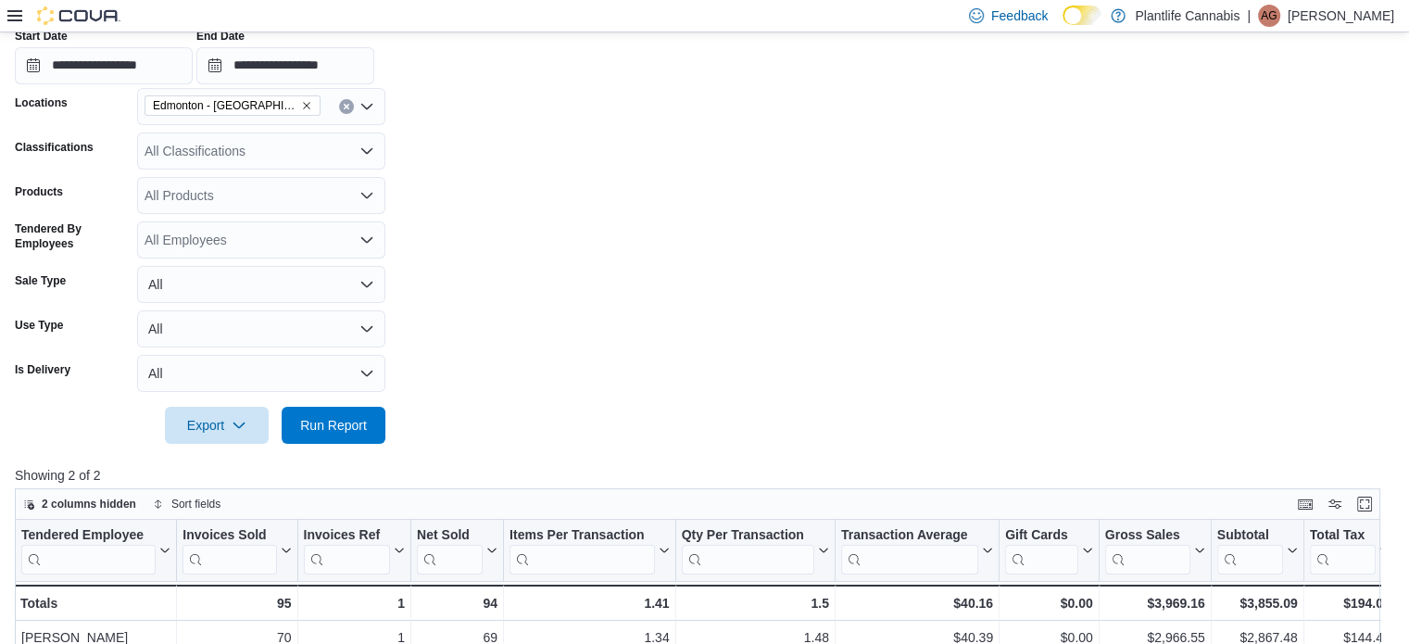
scroll to position [371, 0]
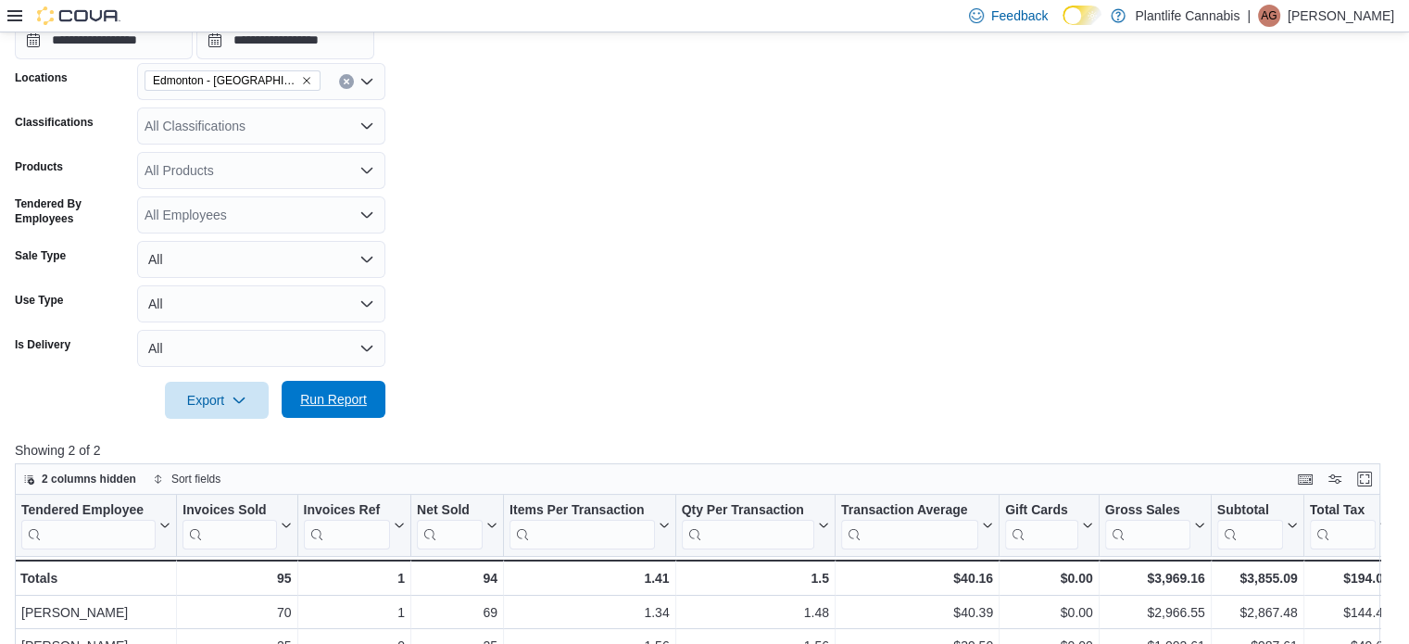
click at [366, 407] on span "Run Report" at bounding box center [333, 399] width 67 height 19
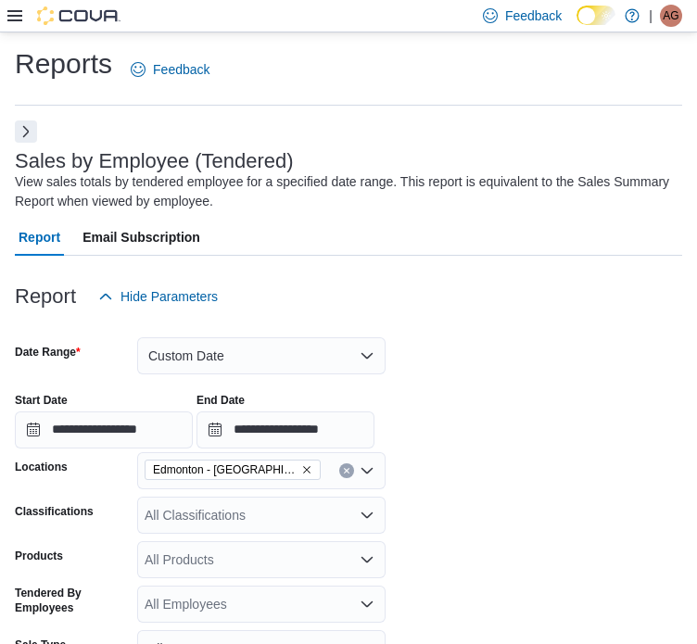
scroll to position [1, 0]
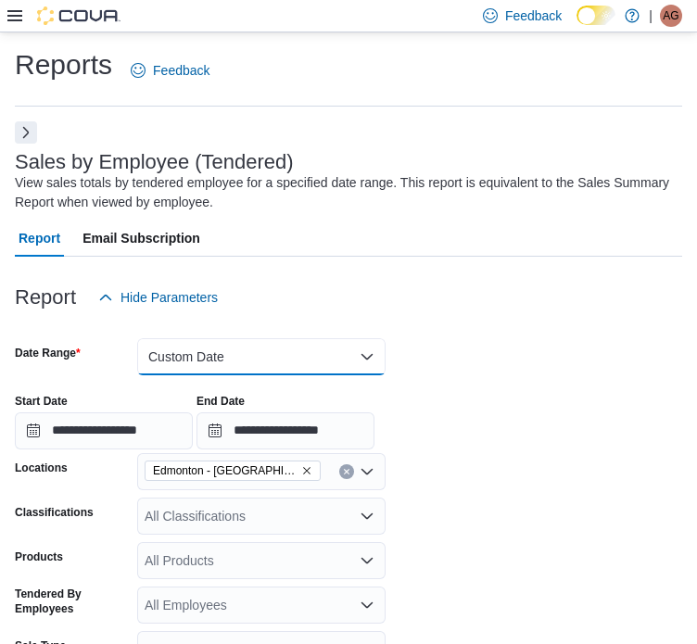
click at [195, 361] on button "Custom Date" at bounding box center [261, 356] width 248 height 37
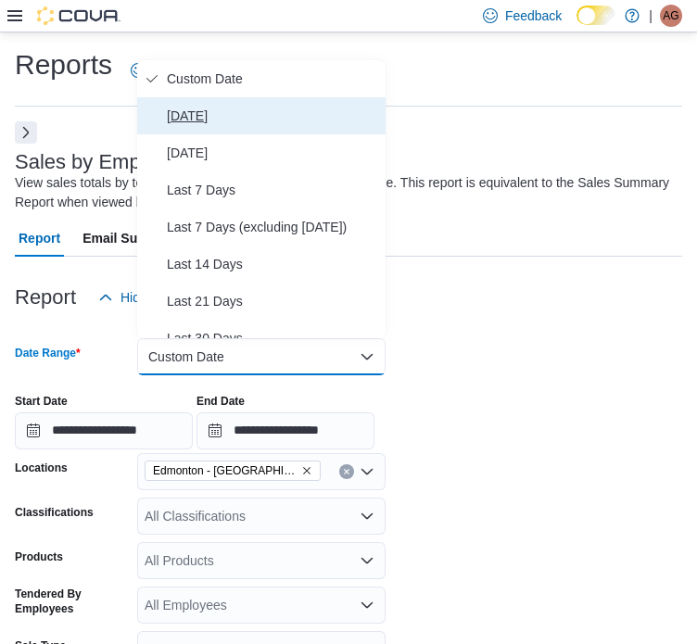
click at [207, 97] on button "[DATE]" at bounding box center [261, 115] width 248 height 37
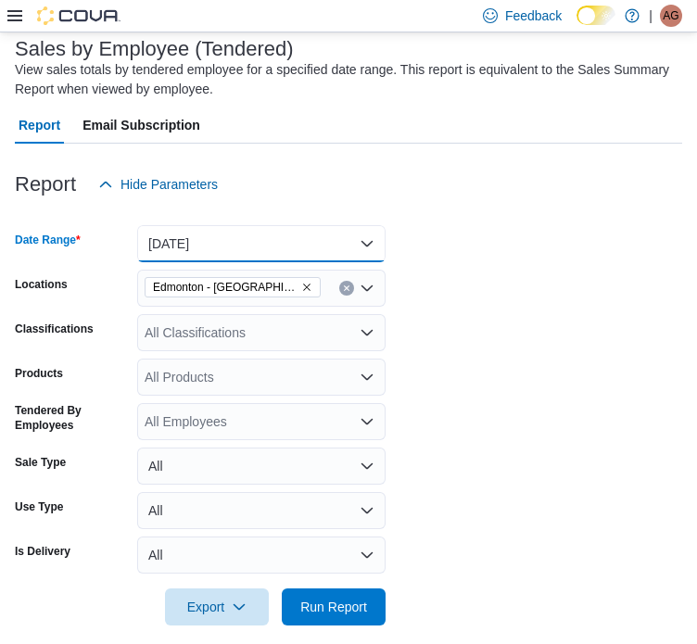
scroll to position [279, 0]
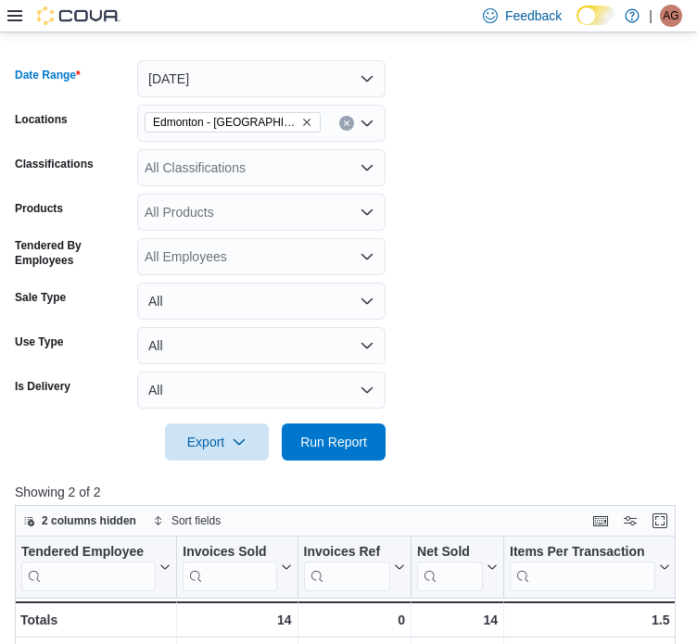
click at [366, 463] on div at bounding box center [348, 471] width 667 height 22
click at [359, 440] on span "Run Report" at bounding box center [333, 441] width 67 height 19
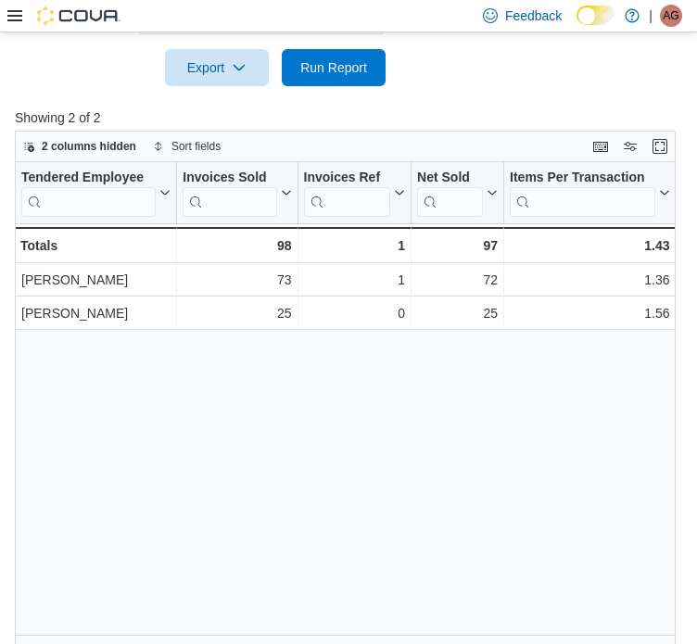
scroll to position [669, 0]
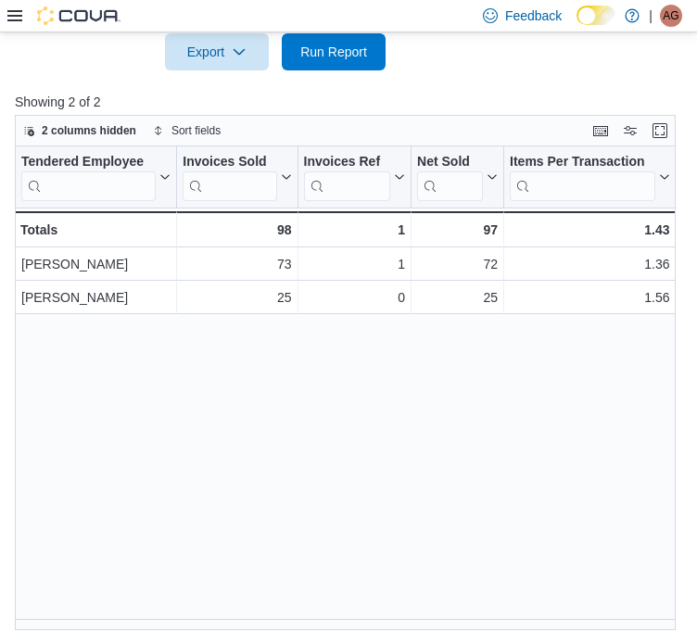
click at [164, 614] on div "Tendered Employee Click to view column header actions Invoices Sold Click to vi…" at bounding box center [352, 388] width 674 height 484
click at [174, 620] on div "Tendered Employee Click to view column header actions Invoices Sold Click to vi…" at bounding box center [352, 388] width 674 height 484
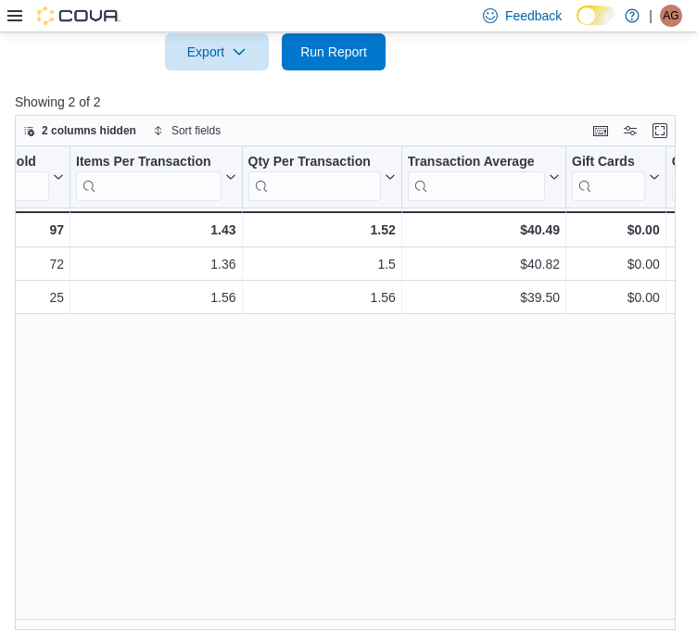
scroll to position [0, 0]
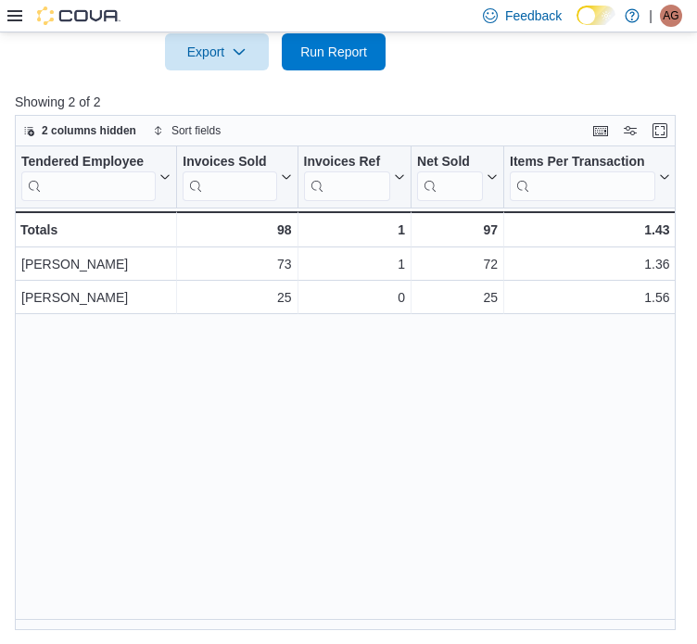
click at [182, 617] on div "Tendered Employee Click to view column header actions Invoices Sold Click to vi…" at bounding box center [352, 388] width 674 height 484
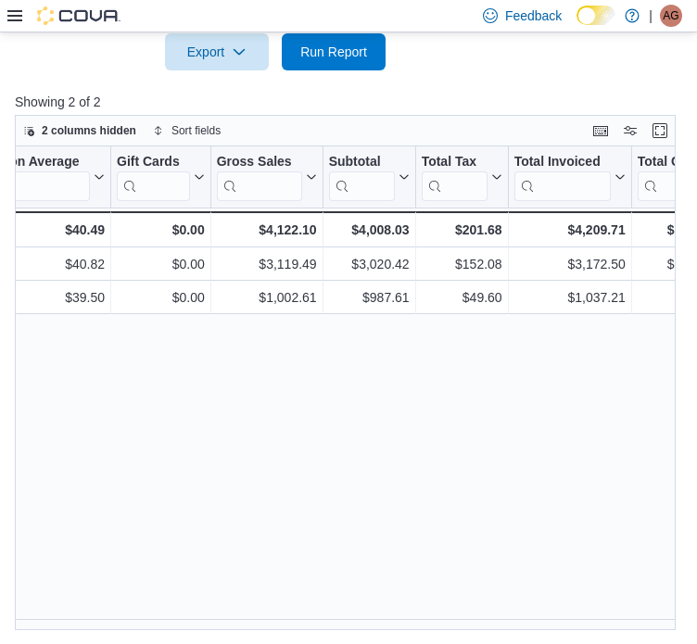
scroll to position [0, 897]
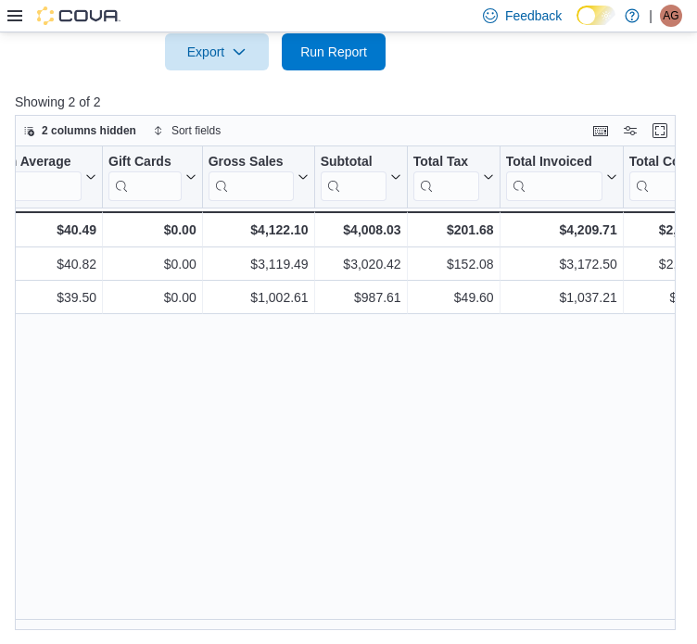
click at [312, 618] on div "Tendered Employee Click to view column header actions Invoices Sold Click to vi…" at bounding box center [352, 388] width 674 height 484
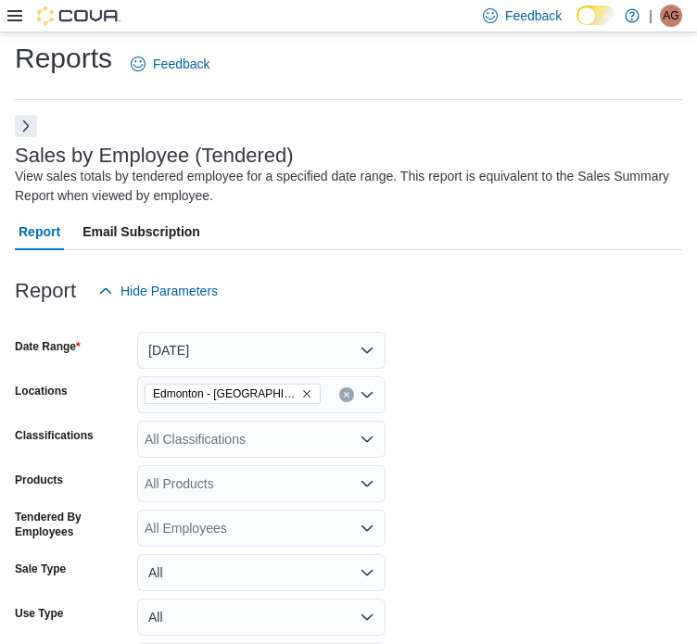
scroll to position [0, 0]
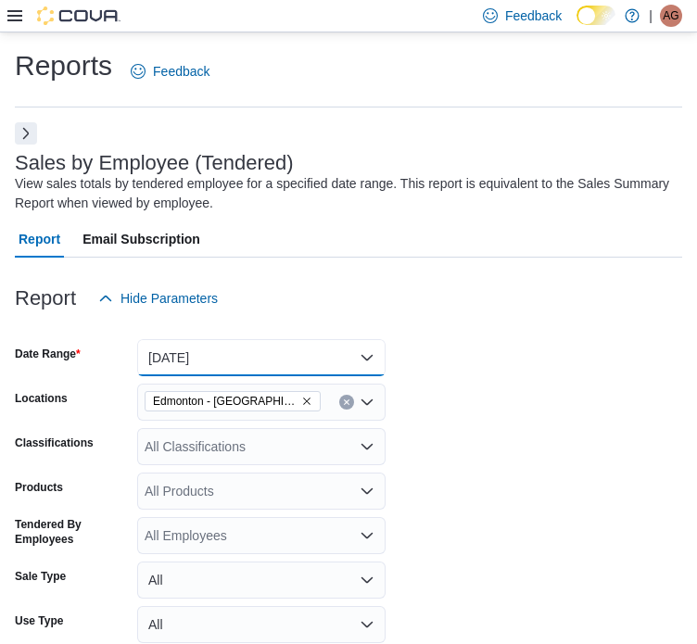
click at [185, 367] on button "[DATE]" at bounding box center [261, 357] width 248 height 37
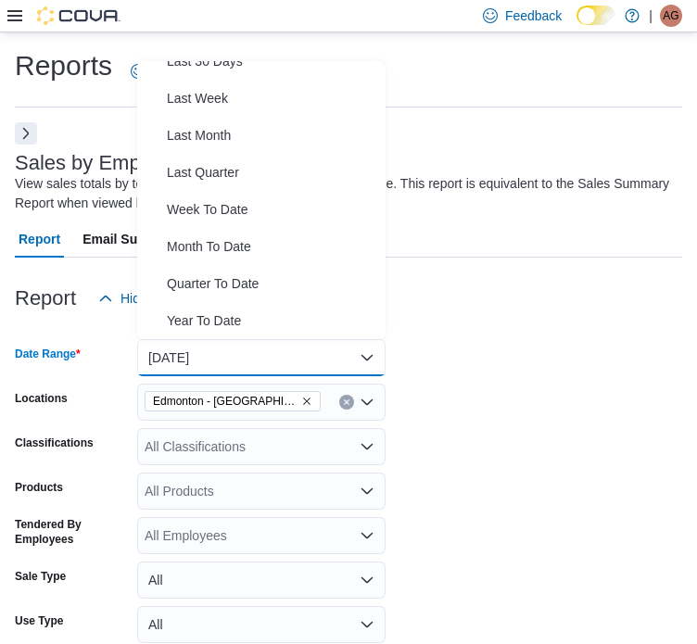
click at [470, 444] on form "Date Range [DATE] Locations [GEOGRAPHIC_DATA] - [GEOGRAPHIC_DATA] Classificatio…" at bounding box center [348, 528] width 667 height 422
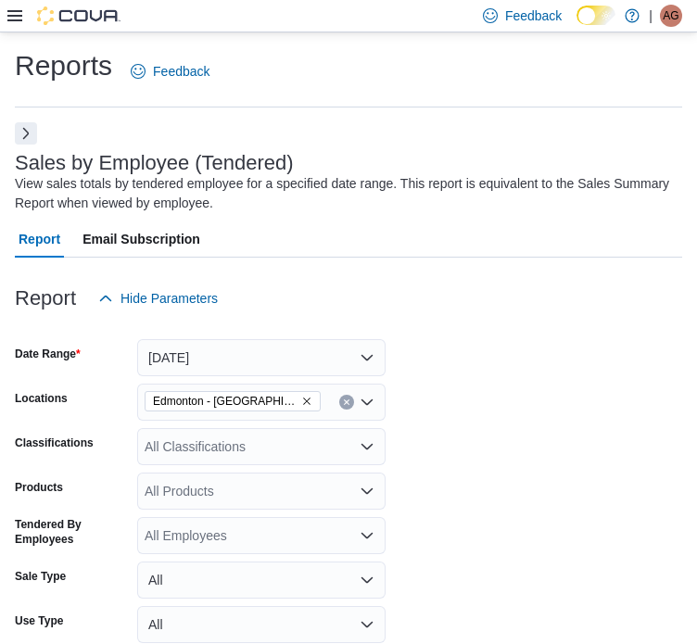
click at [296, 456] on div "All Classifications" at bounding box center [261, 446] width 248 height 37
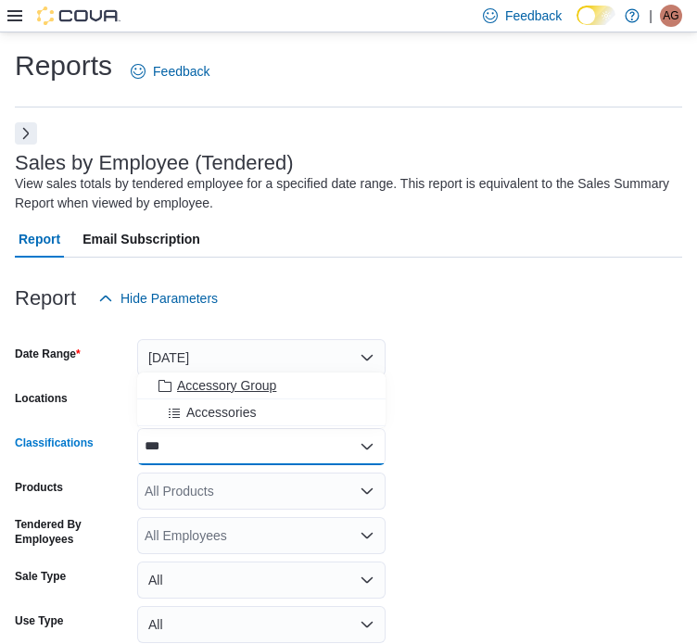
type input "***"
click at [301, 381] on div "Accessory Group" at bounding box center [261, 385] width 226 height 19
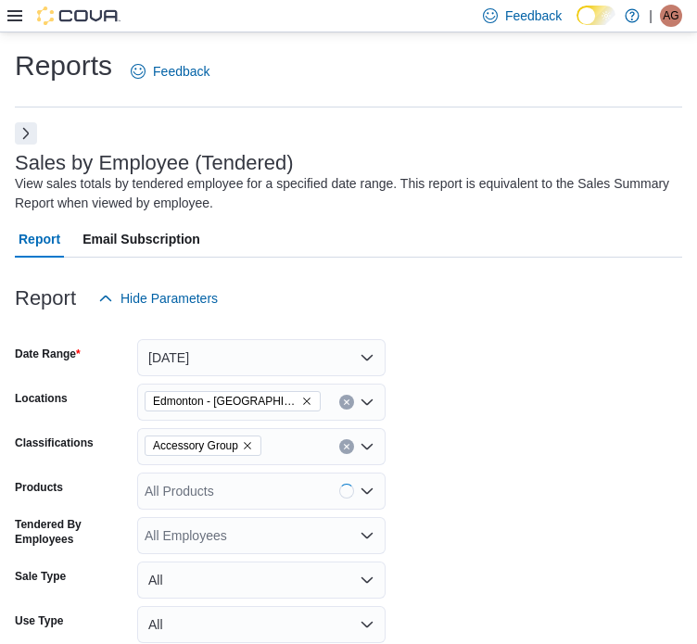
click at [455, 399] on form "Date Range [DATE] Locations [GEOGRAPHIC_DATA] - [GEOGRAPHIC_DATA] Classificatio…" at bounding box center [348, 528] width 667 height 422
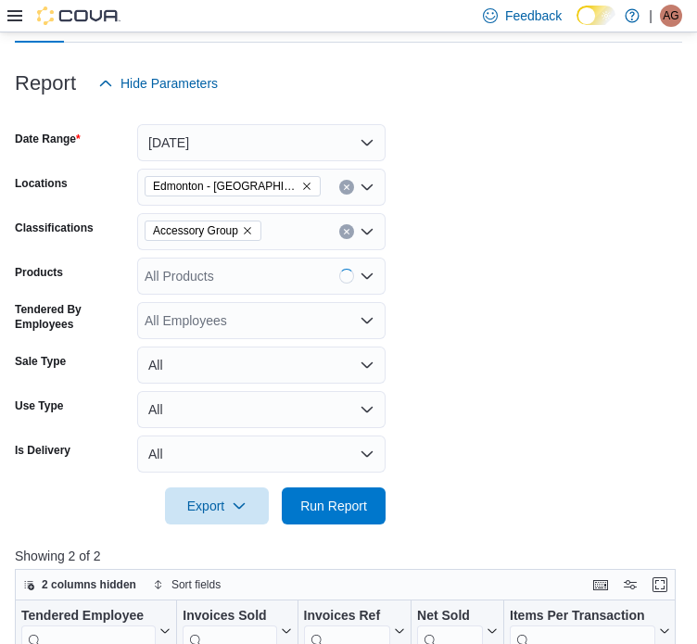
scroll to position [371, 0]
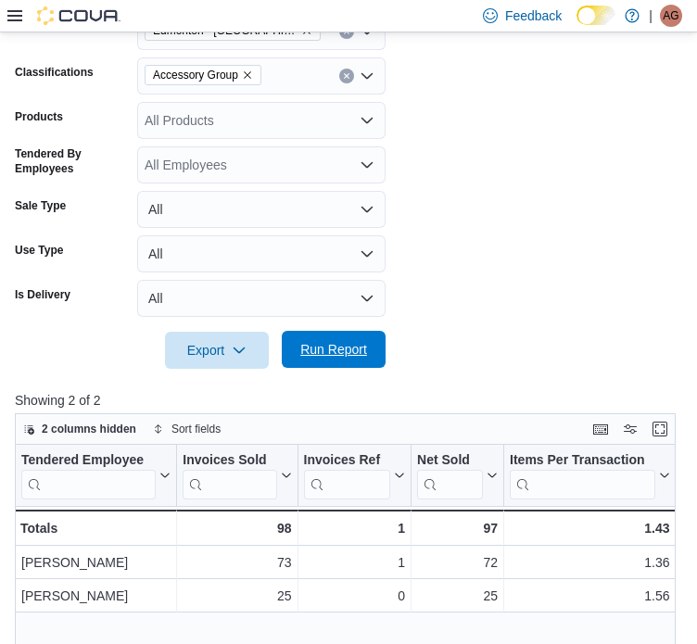
click at [339, 357] on span "Run Report" at bounding box center [333, 349] width 67 height 19
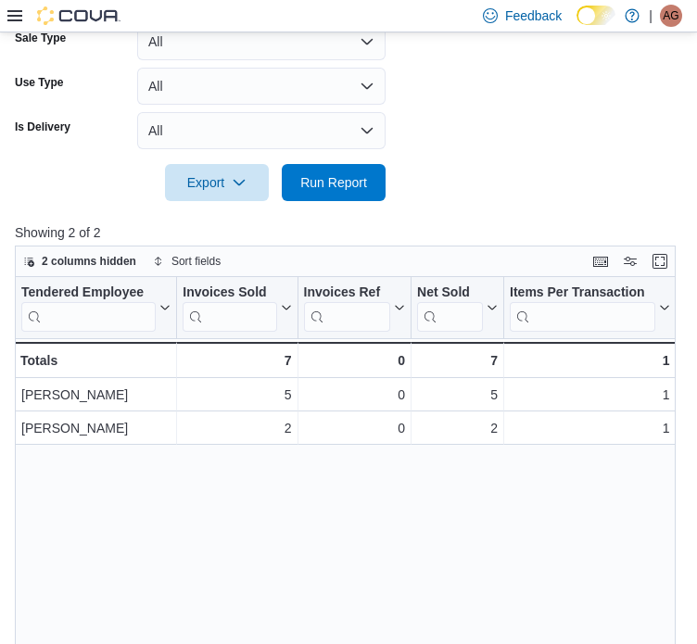
scroll to position [648, 0]
